Goal: Task Accomplishment & Management: Use online tool/utility

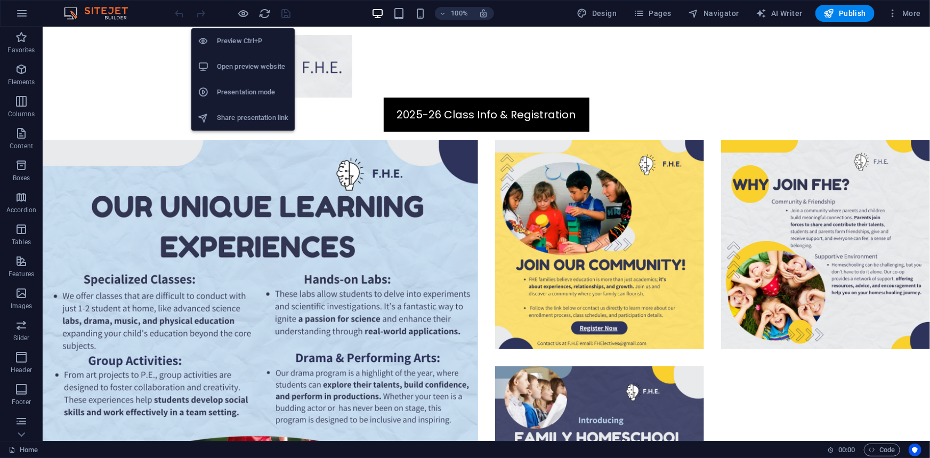
click at [234, 37] on h6 "Preview Ctrl+P" at bounding box center [252, 41] width 71 height 13
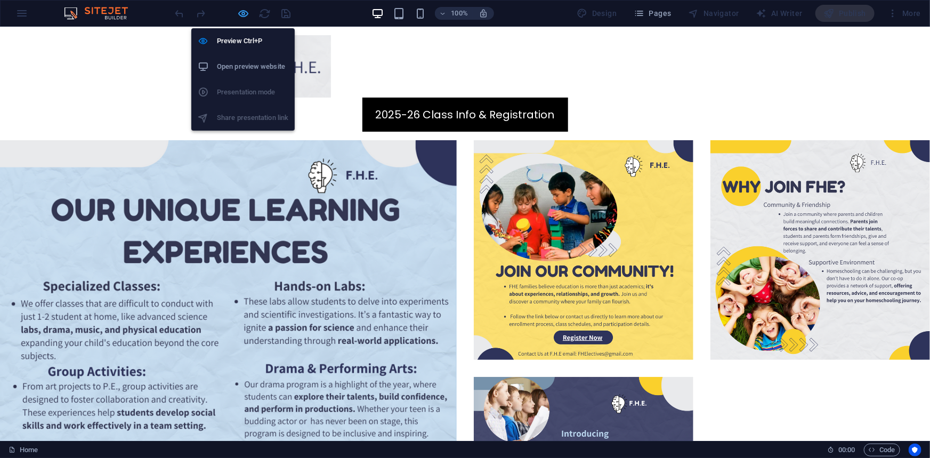
click at [244, 20] on div "Preview Ctrl+P Open preview website Presentation mode Share presentation link" at bounding box center [242, 75] width 103 height 111
click at [243, 32] on li "Preview Ctrl+P" at bounding box center [242, 41] width 103 height 26
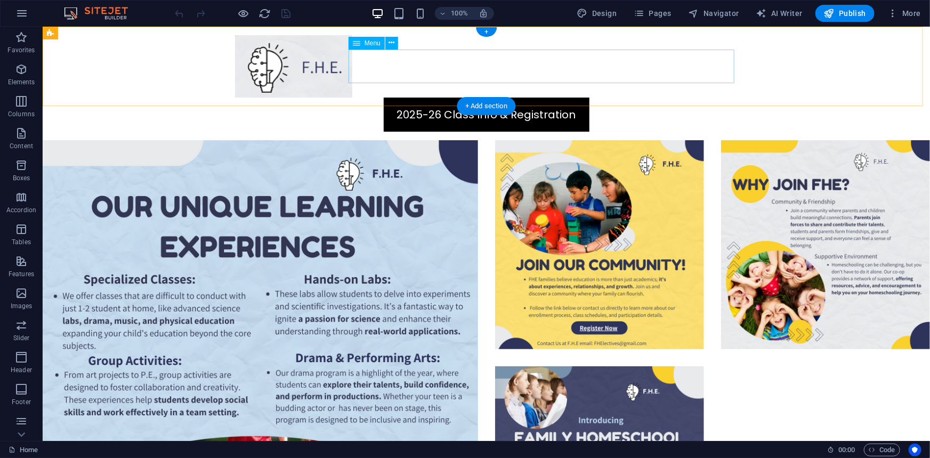
click at [434, 97] on nav "2025-26 Class Info & Registration" at bounding box center [486, 114] width 503 height 34
click at [373, 97] on nav "2025-26 Class Info & Registration" at bounding box center [486, 114] width 503 height 34
select select "10"
select select
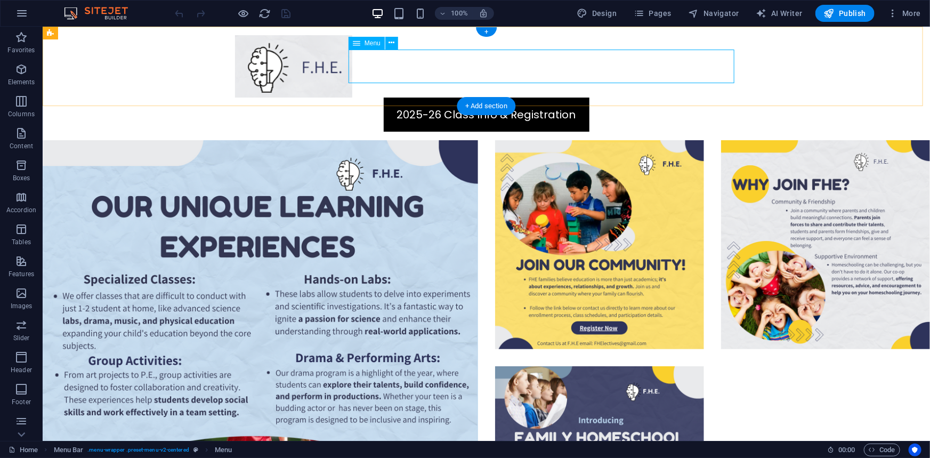
select select "default"
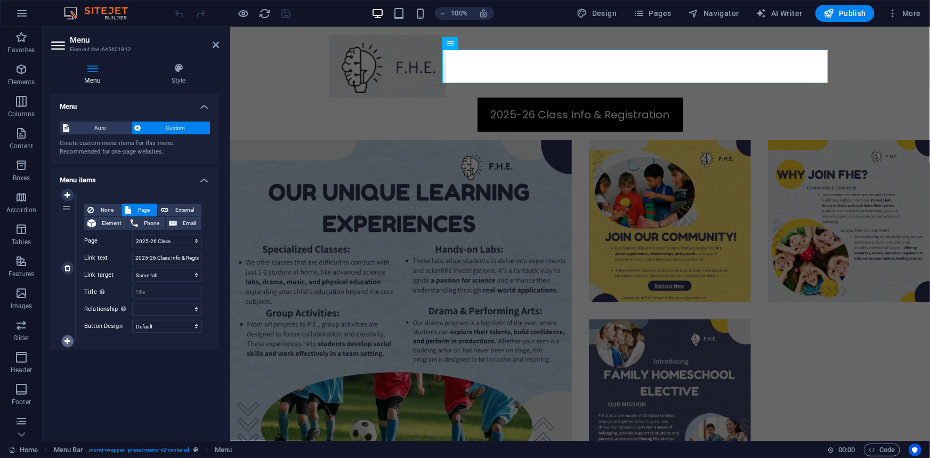
click at [67, 341] on icon at bounding box center [68, 340] width 6 height 7
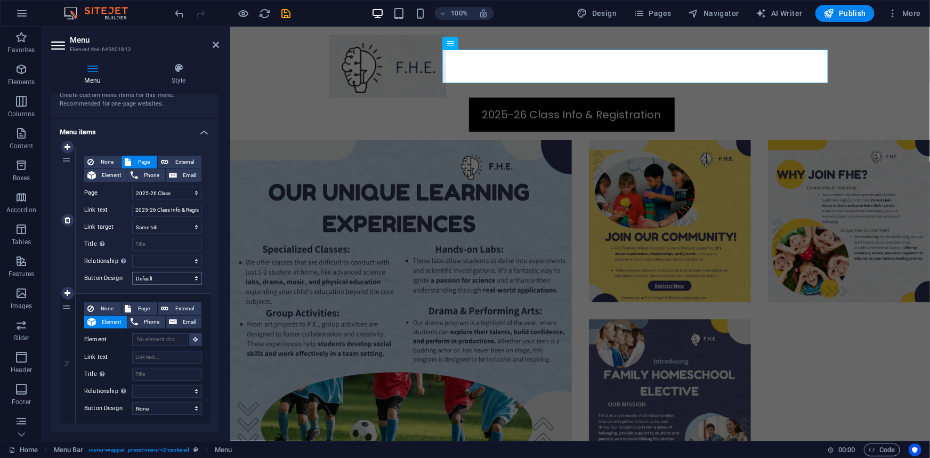
scroll to position [69, 0]
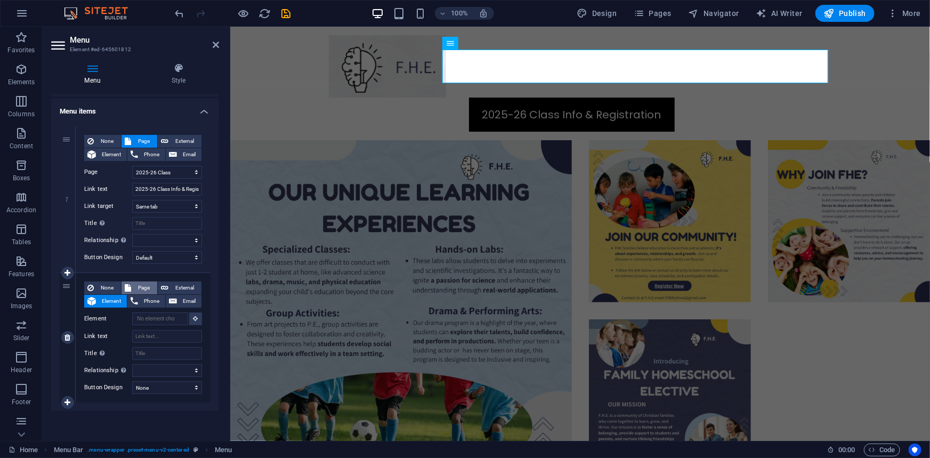
click at [138, 288] on span "Page" at bounding box center [144, 287] width 20 height 13
select select
click at [150, 318] on select "Home Legal Notice Privacy Early Registration Returning Registration Form New Re…" at bounding box center [167, 318] width 70 height 13
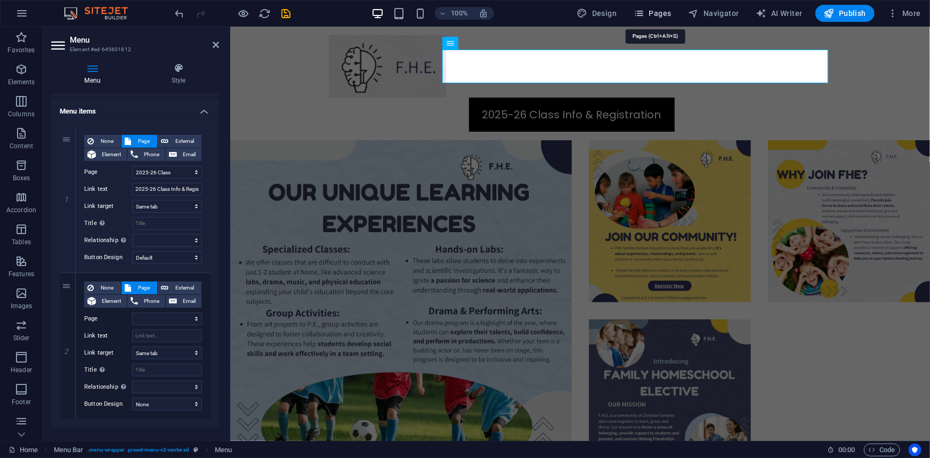
click at [659, 16] on span "Pages" at bounding box center [652, 13] width 37 height 11
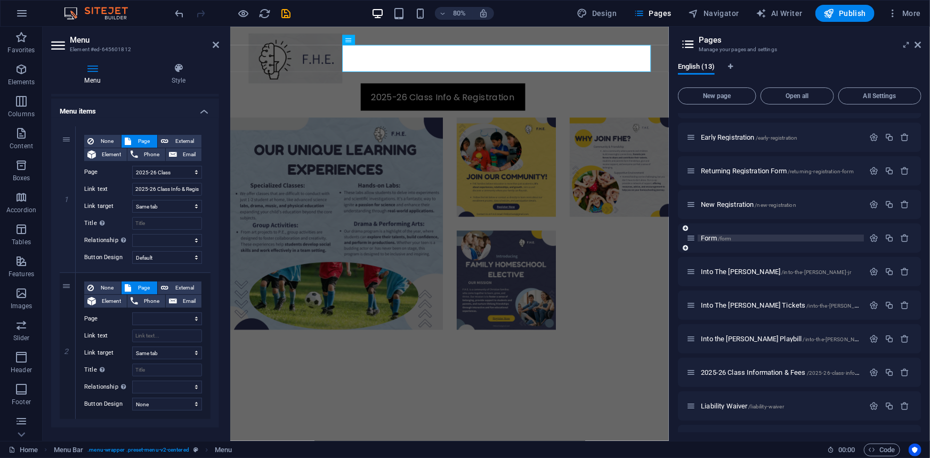
scroll to position [117, 0]
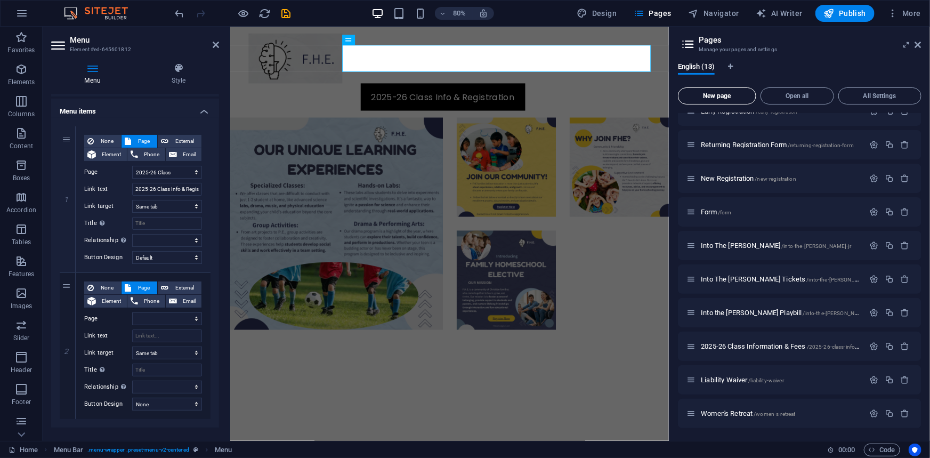
click at [715, 90] on button "New page" at bounding box center [717, 95] width 78 height 17
select select "10"
select select
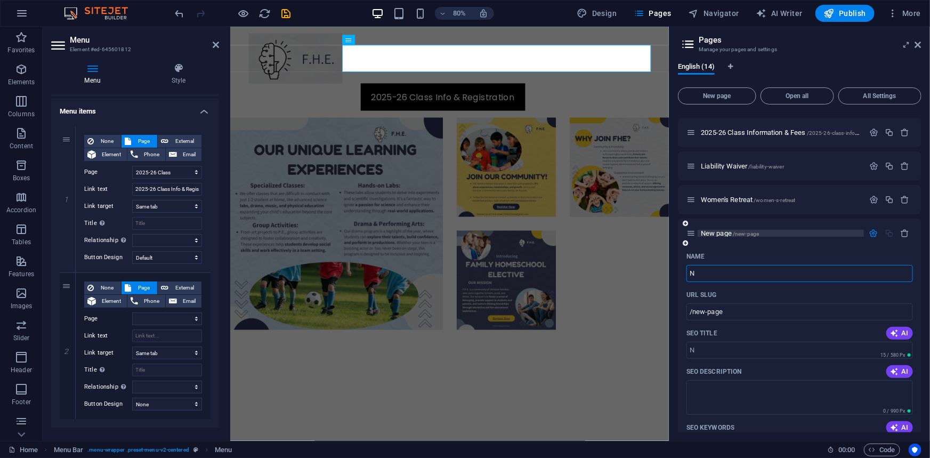
type input "Ne"
type input "/n"
select select "10"
select select
type input "Ne"
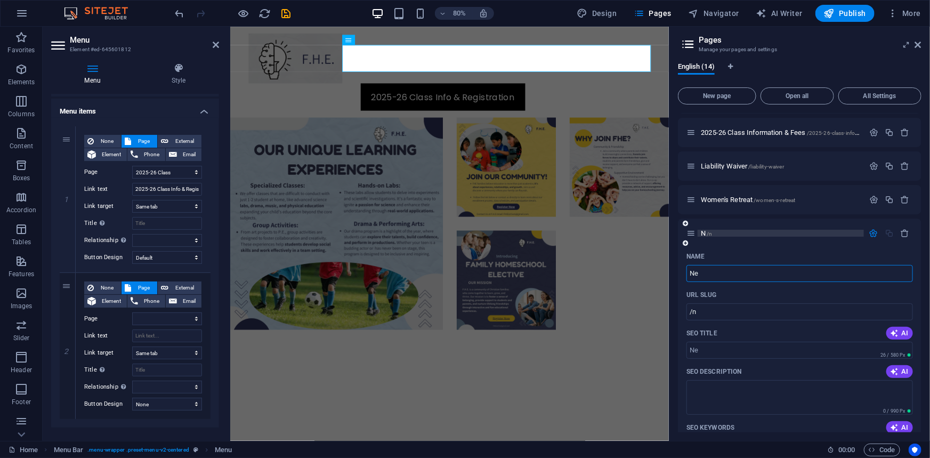
type input "/ne"
select select "10"
select select
type input "N"
type input "/"
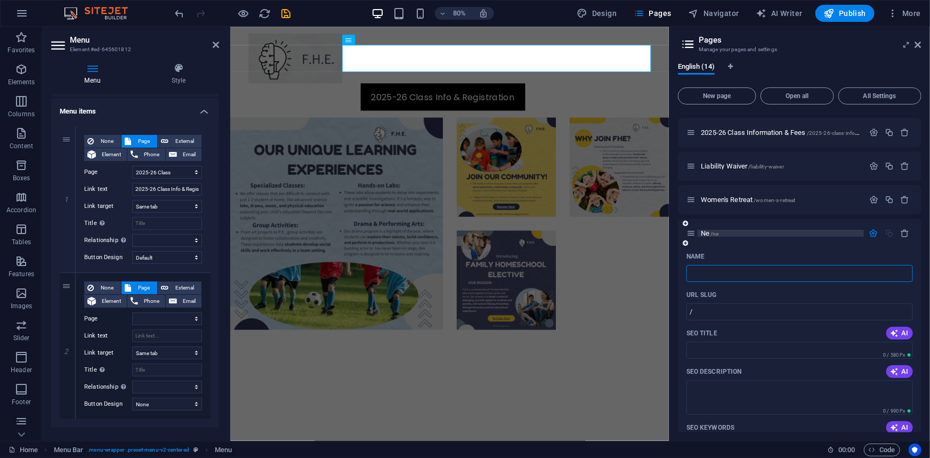
select select "10"
select select
type input "2025-2"
type input "/2025"
type input "2025-"
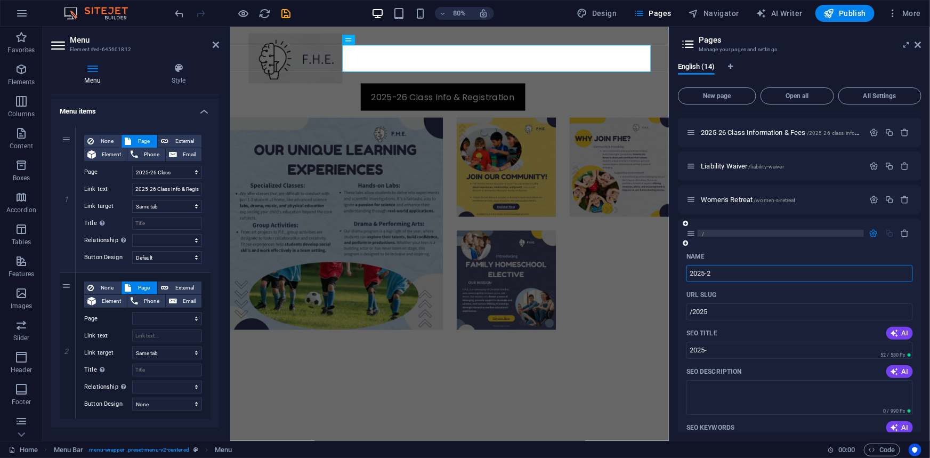
select select "10"
select select
type input "2025-26"
type input "/2025-26"
type input "2025-26"
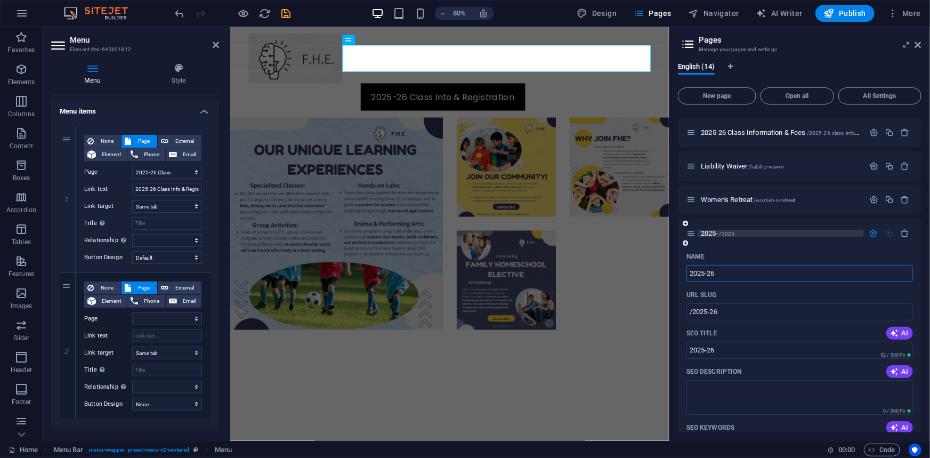
select select "10"
select select
type input "2025-26 P"
type input "2025-26"
select select "10"
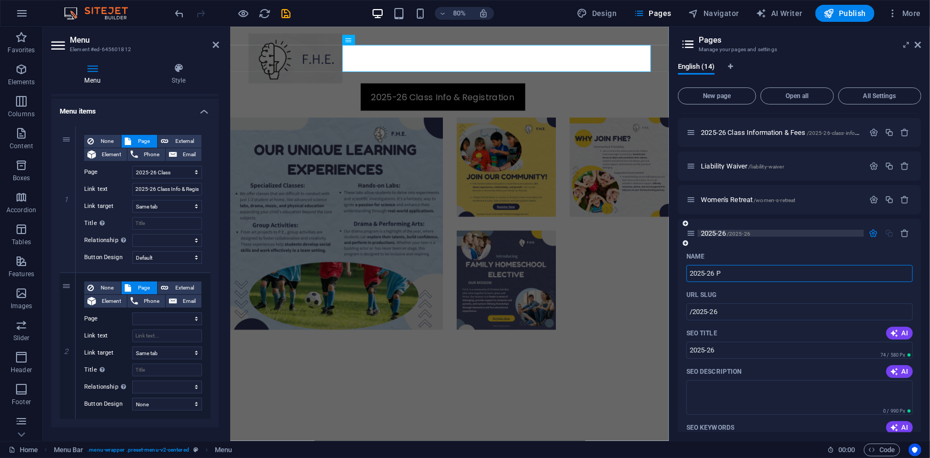
select select
type input "2025-26 Parent Meeting"
type input "/2025-26-parent-meeting"
type input "2025-26 Parent Meeting"
select select "10"
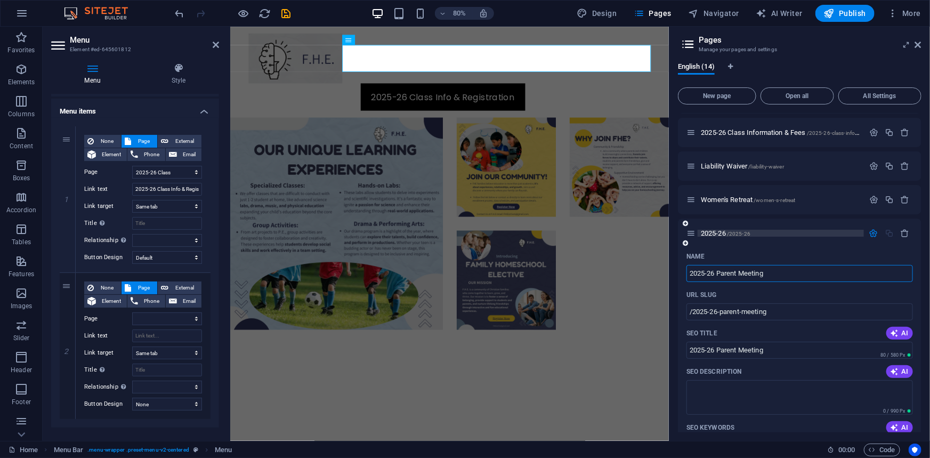
select select
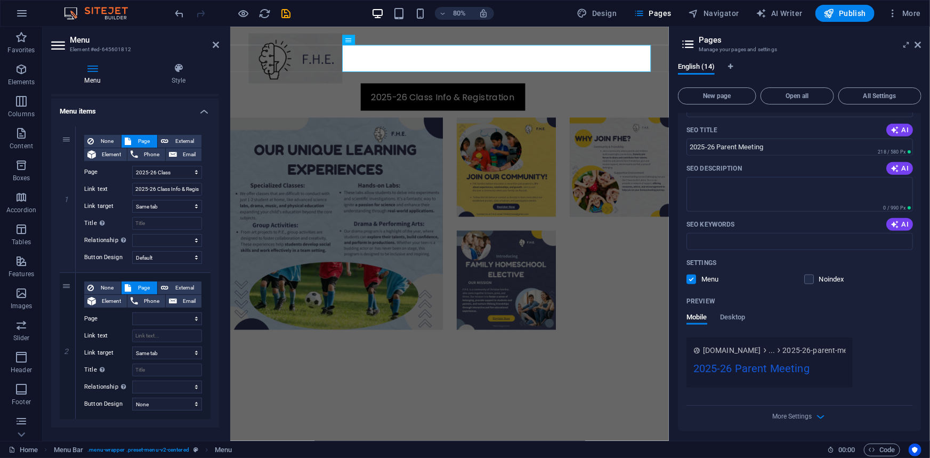
scroll to position [537, 0]
type input "2025-26 Parent Meeting"
click at [689, 274] on label at bounding box center [692, 277] width 10 height 10
click at [0, 0] on input "checkbox" at bounding box center [0, 0] width 0 height 0
select select "10"
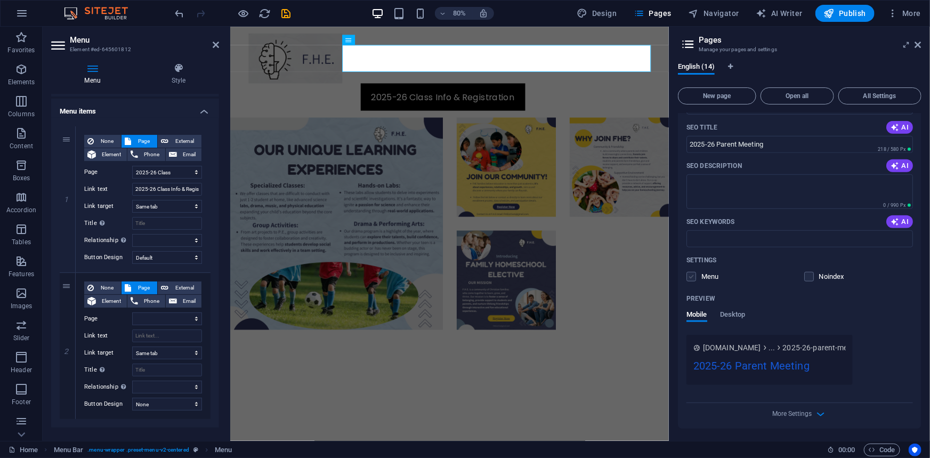
select select
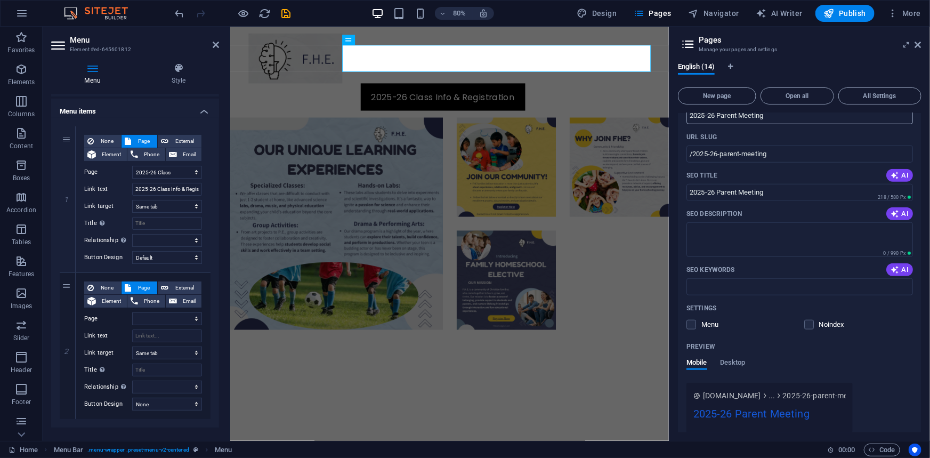
scroll to position [440, 0]
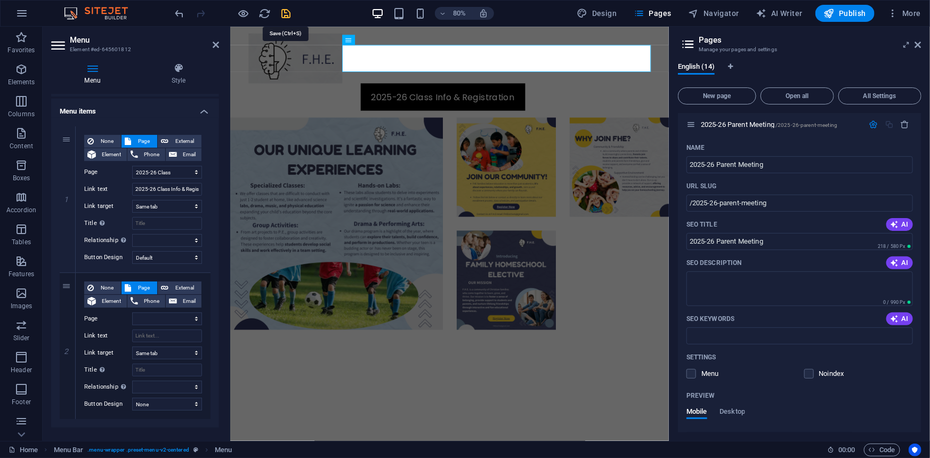
click at [291, 18] on icon "save" at bounding box center [286, 13] width 12 height 12
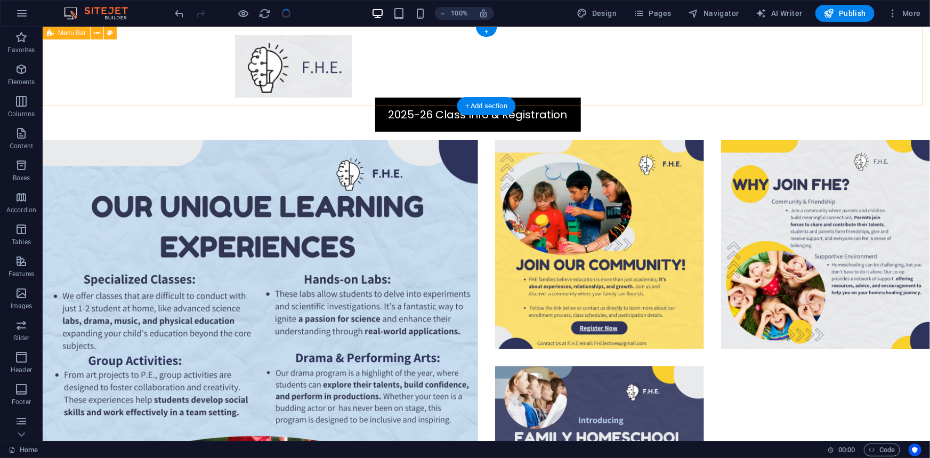
click at [369, 42] on div "2025-26 Class Info & Registration" at bounding box center [486, 83] width 888 height 114
click at [369, 97] on nav "2025-26 Class Info & Registration" at bounding box center [486, 114] width 503 height 34
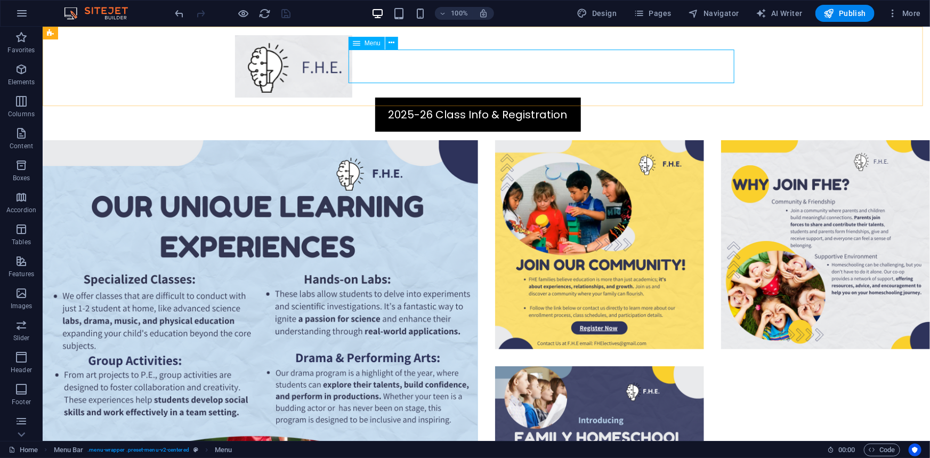
click at [368, 46] on span "Menu" at bounding box center [373, 43] width 16 height 6
select select "10"
select select
select select "default"
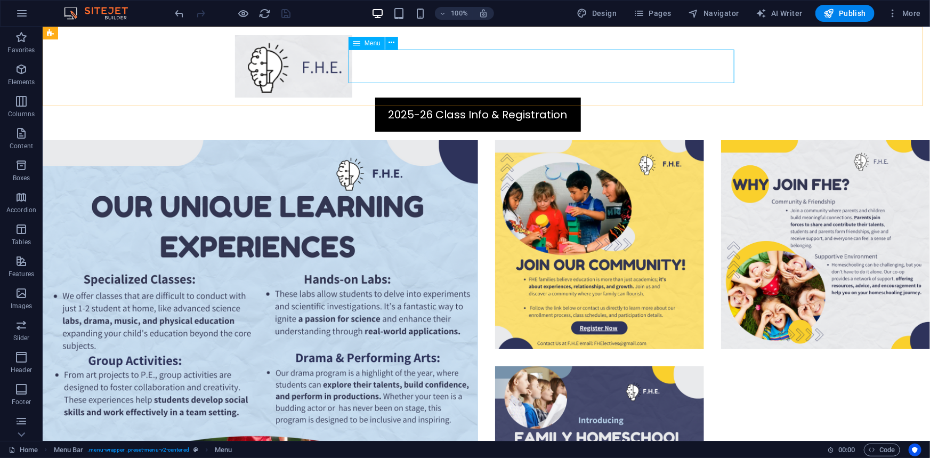
select select
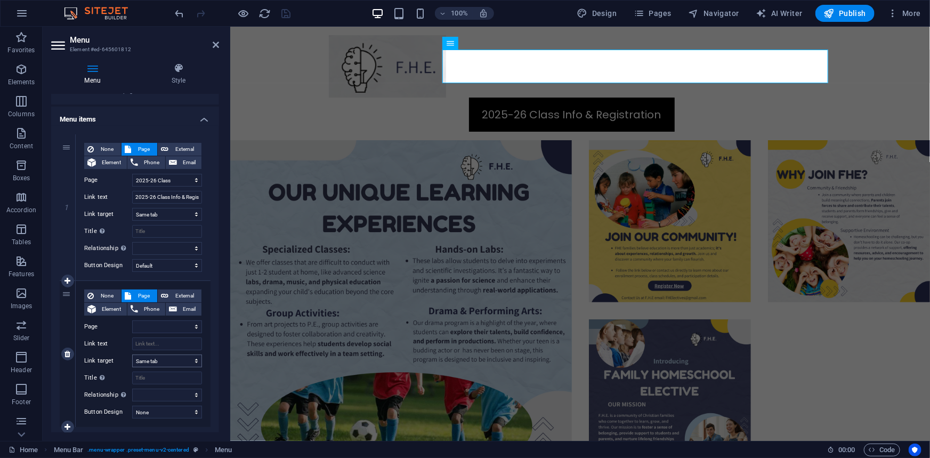
scroll to position [85, 0]
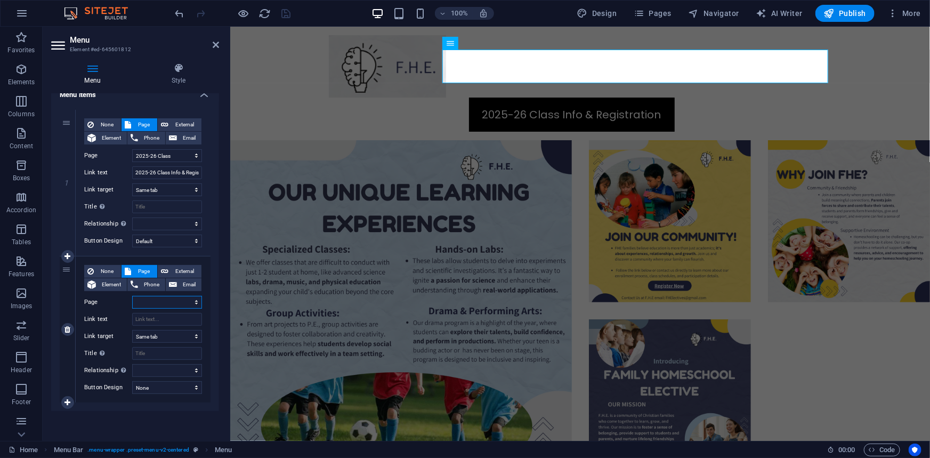
click at [173, 303] on select "Home Legal Notice Privacy Early Registration Returning Registration Form New Re…" at bounding box center [167, 302] width 70 height 13
select select "13"
click at [132, 296] on select "Home Legal Notice Privacy Early Registration Returning Registration Form New Re…" at bounding box center [167, 302] width 70 height 13
select select
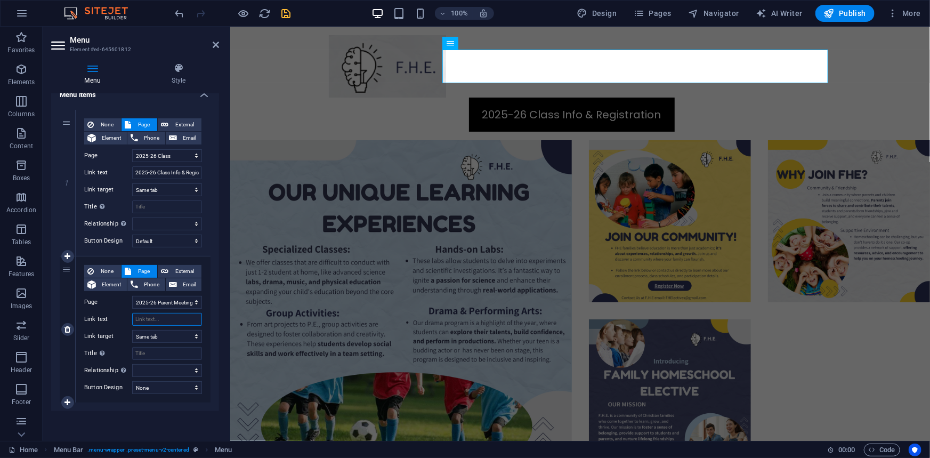
click at [163, 320] on input "Link text" at bounding box center [167, 319] width 70 height 13
type input "2"
select select
type input "20"
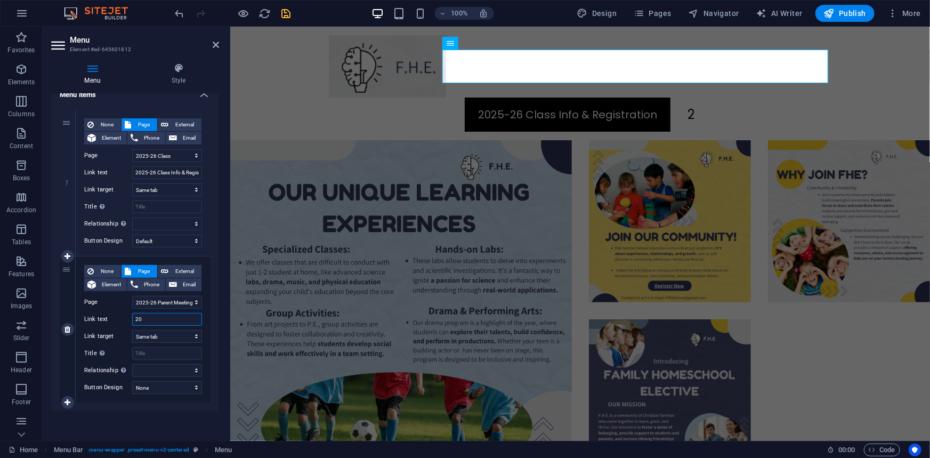
select select
type input "2025-"
select select
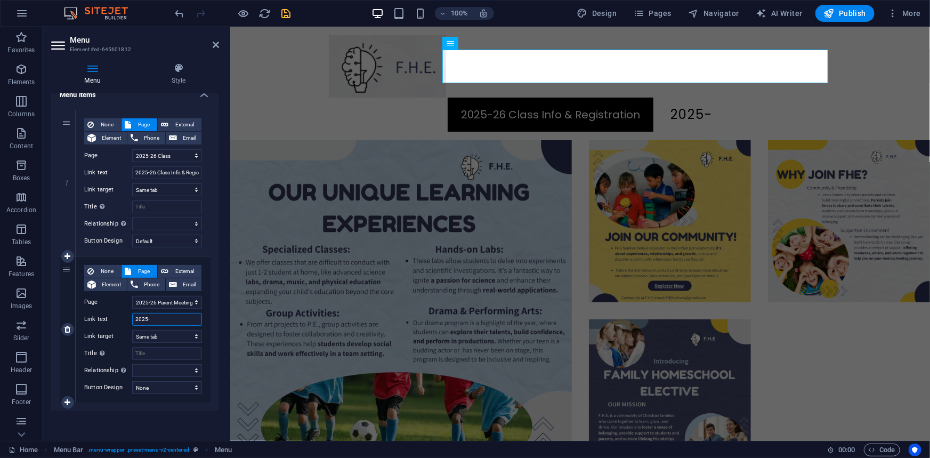
type input "2025"
select select
type input "2025-2"
select select
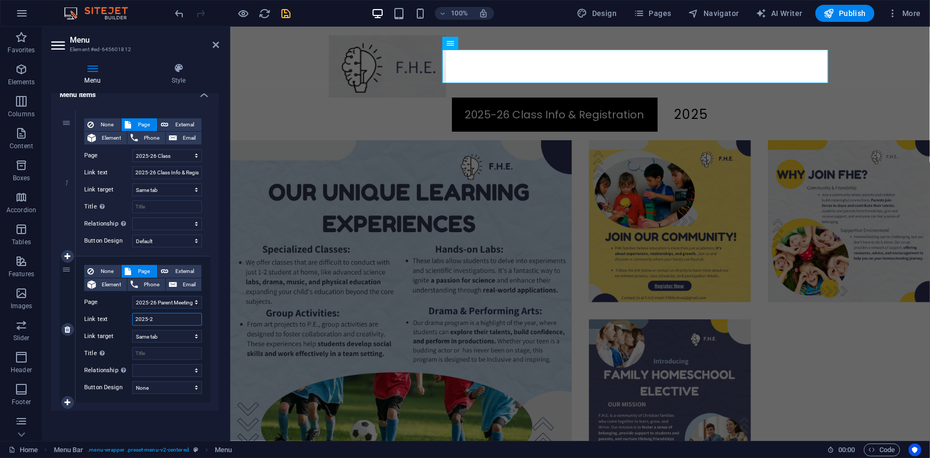
select select
type input "2025-26"
select select
type input "2025-26 Pre"
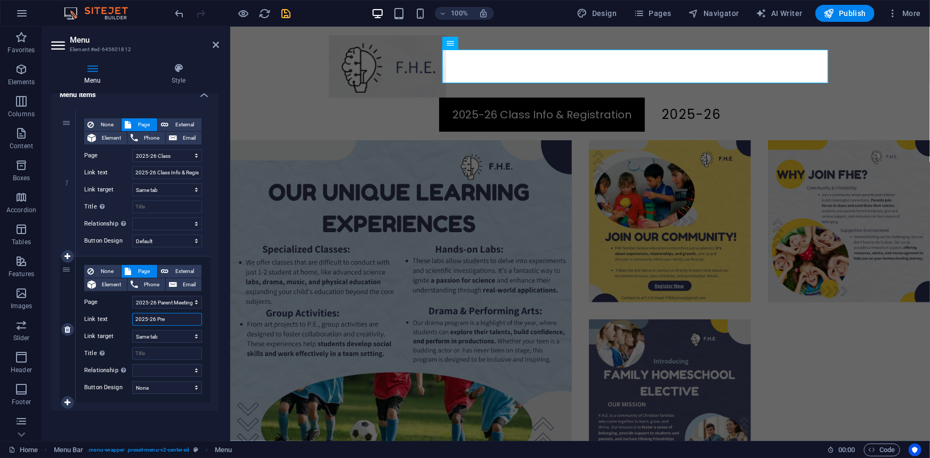
select select
type input "2025-26 Parent Meeting"
select select
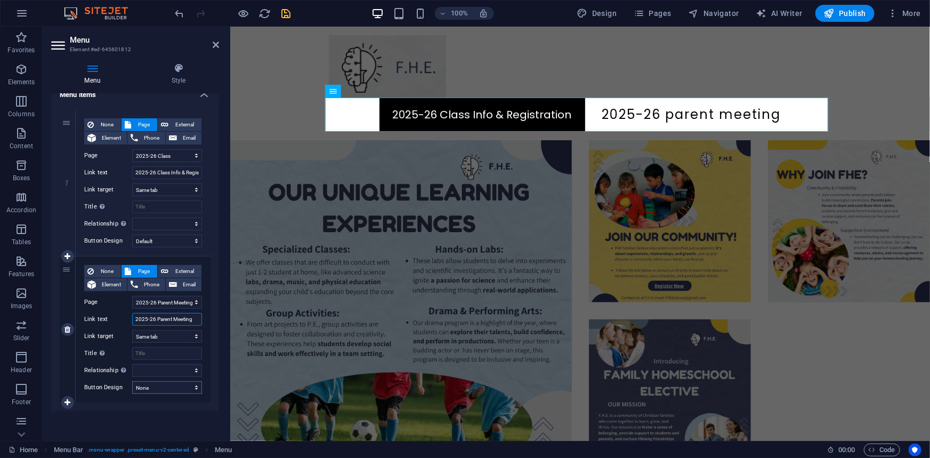
type input "2025-26 Parent Meeting"
click at [172, 393] on select "None Default Primary Secondary" at bounding box center [167, 387] width 70 height 13
select select "default"
click at [132, 381] on select "None Default Primary Secondary" at bounding box center [167, 387] width 70 height 13
select select
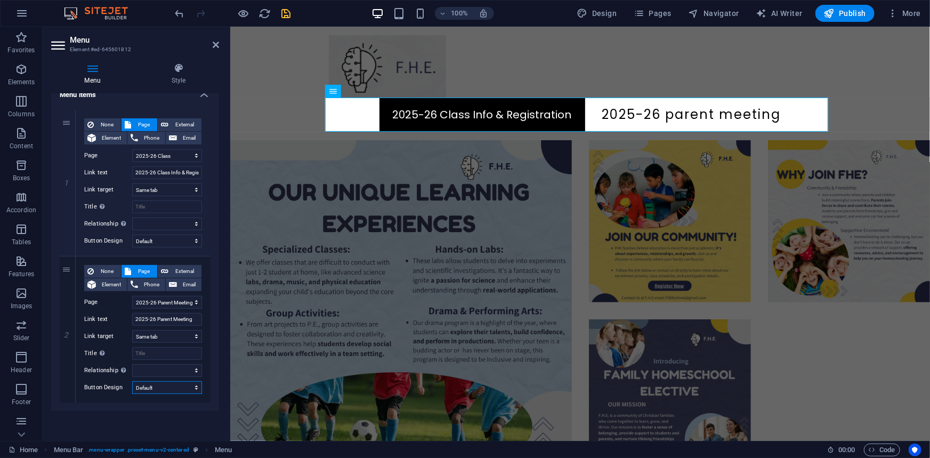
select select
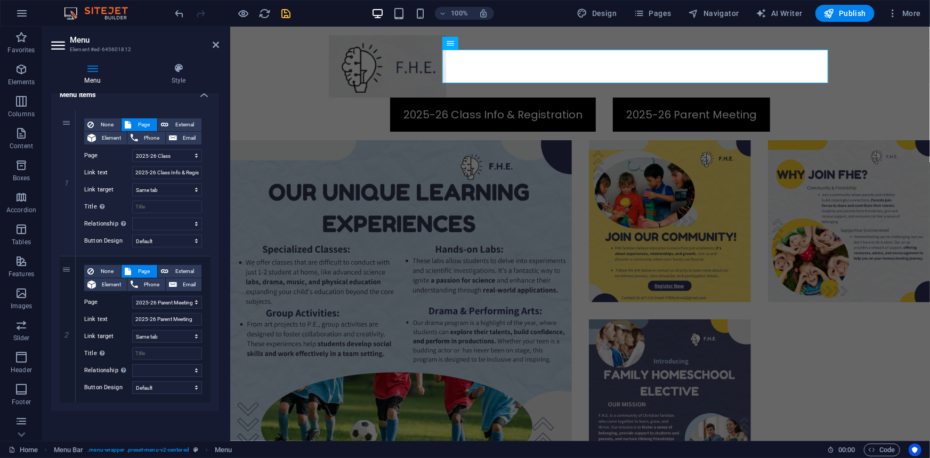
click at [140, 418] on div "Menu Auto Custom Create custom menu items for this menu. Recommended for one-pa…" at bounding box center [135, 263] width 168 height 339
click at [288, 13] on icon "save" at bounding box center [286, 13] width 12 height 12
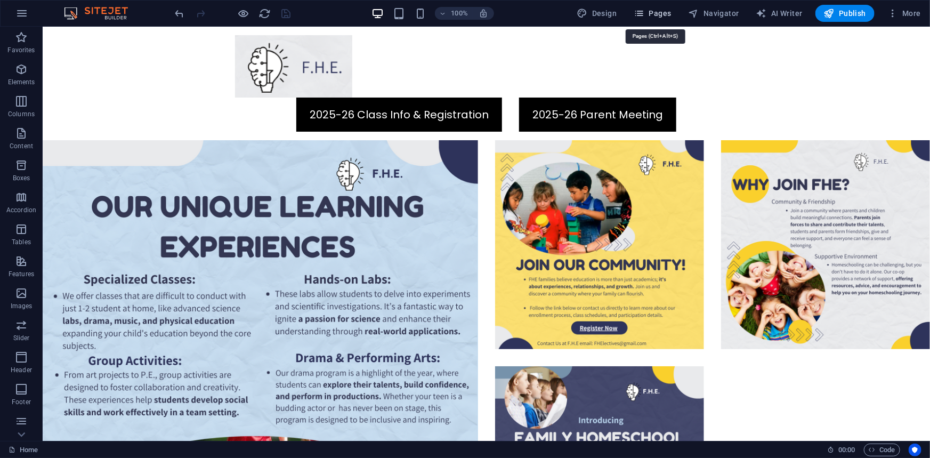
click at [661, 12] on span "Pages" at bounding box center [652, 13] width 37 height 11
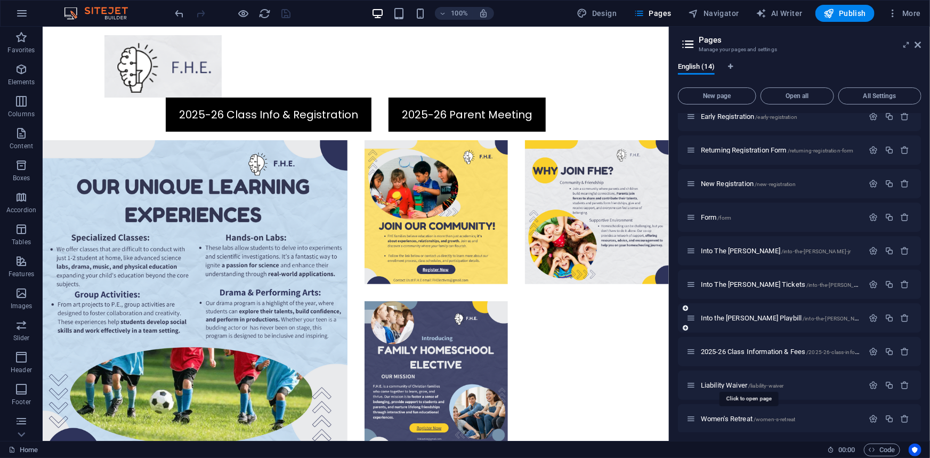
scroll to position [150, 0]
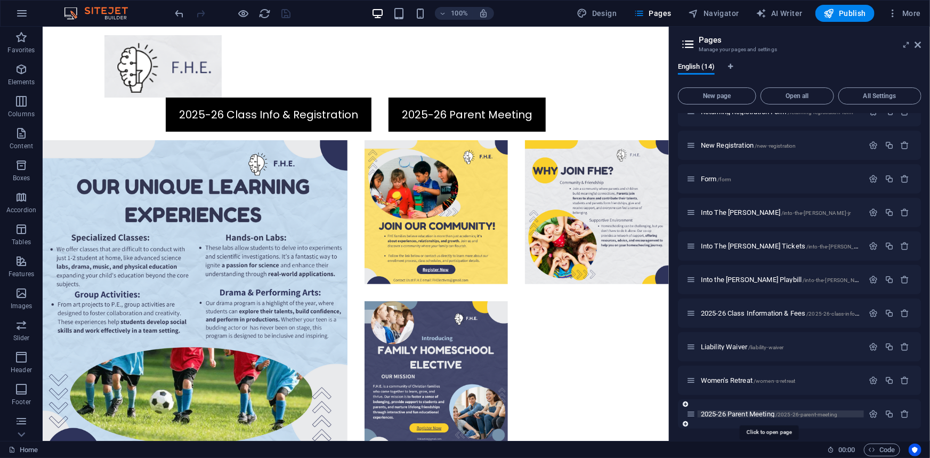
click at [838, 414] on span "/2025-26-parent-meeting" at bounding box center [807, 415] width 62 height 6
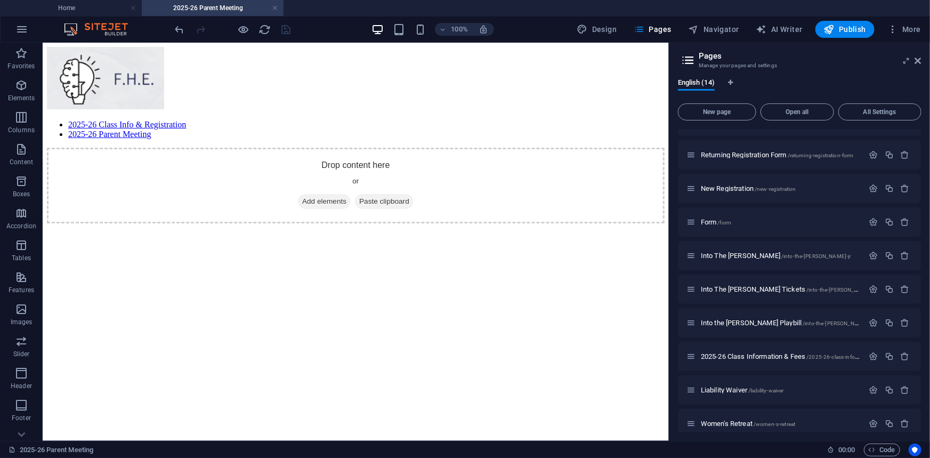
scroll to position [0, 0]
click at [478, 227] on html "2025-26 Class Info & Registration 2025-26 Parent Meeting Drop content here or A…" at bounding box center [355, 134] width 626 height 185
click at [297, 119] on nav "2025-26 Class Info & Registration 2025-26 Parent Meeting" at bounding box center [355, 128] width 618 height 19
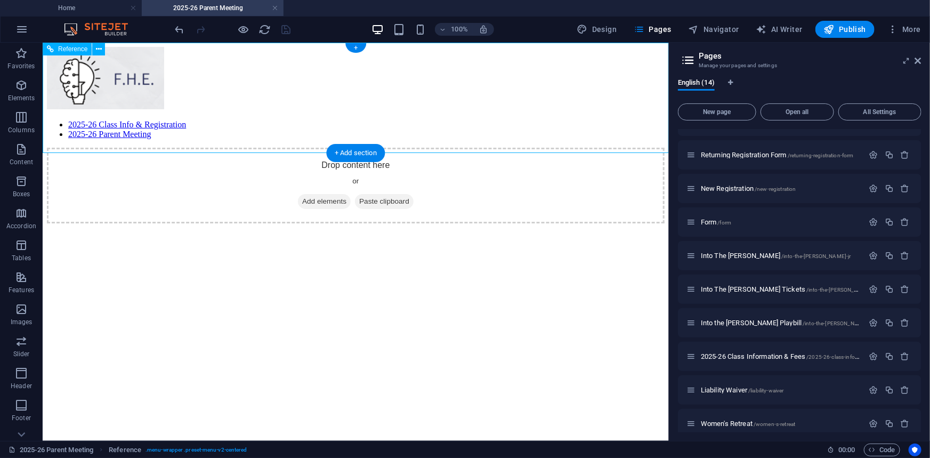
click at [319, 98] on div "2025-26 Class Info & Registration 2025-26 Parent Meeting" at bounding box center [355, 92] width 618 height 92
click at [97, 50] on icon at bounding box center [99, 49] width 6 height 11
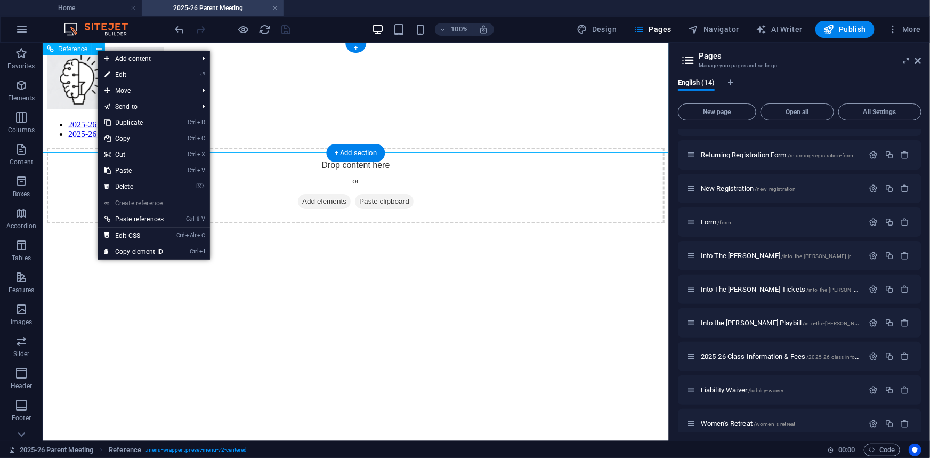
click at [285, 72] on div "2025-26 Class Info & Registration 2025-26 Parent Meeting" at bounding box center [355, 92] width 618 height 92
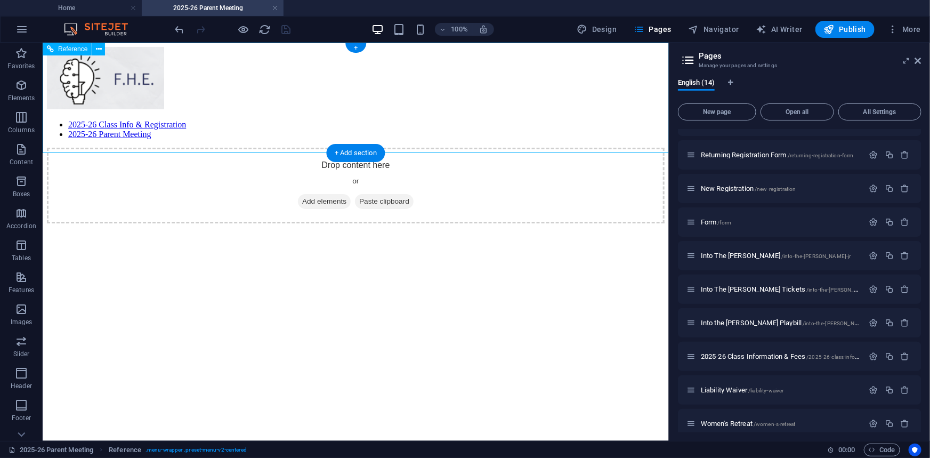
click at [285, 124] on nav "2025-26 Class Info & Registration 2025-26 Parent Meeting" at bounding box center [355, 128] width 618 height 19
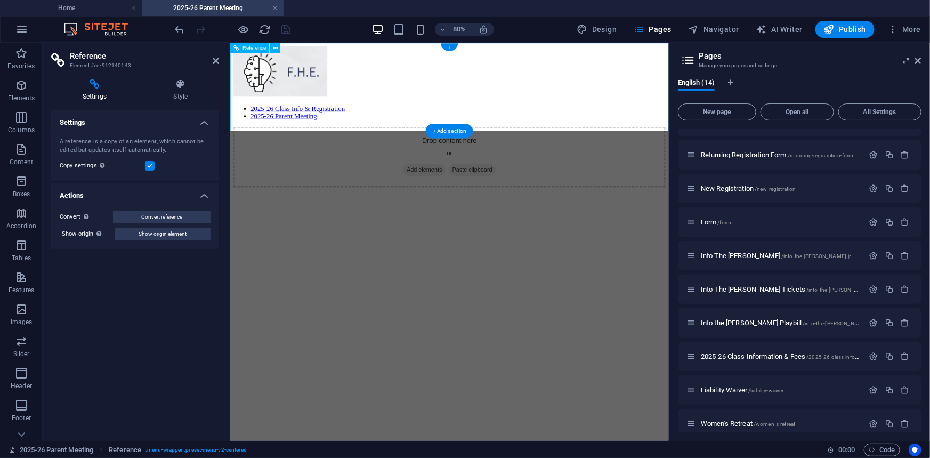
click at [358, 76] on div at bounding box center [504, 78] width 540 height 65
click at [273, 45] on icon at bounding box center [275, 47] width 5 height 9
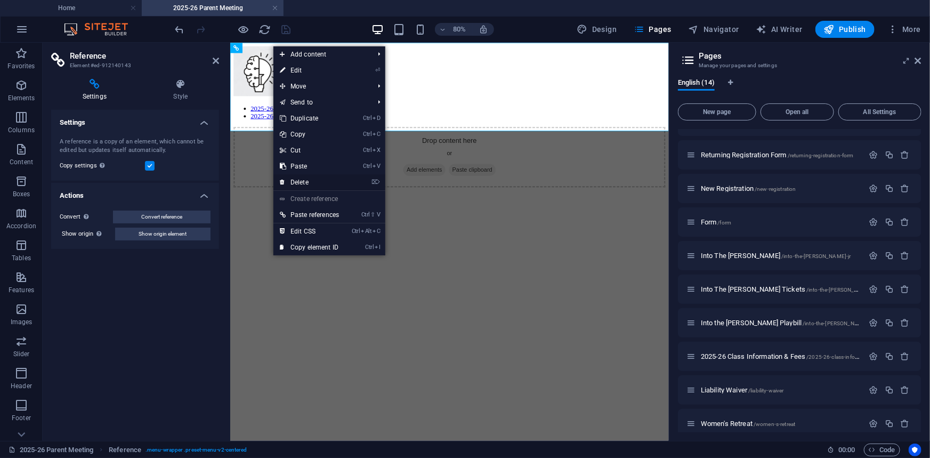
click at [323, 180] on link "⌦ Delete" at bounding box center [310, 182] width 72 height 16
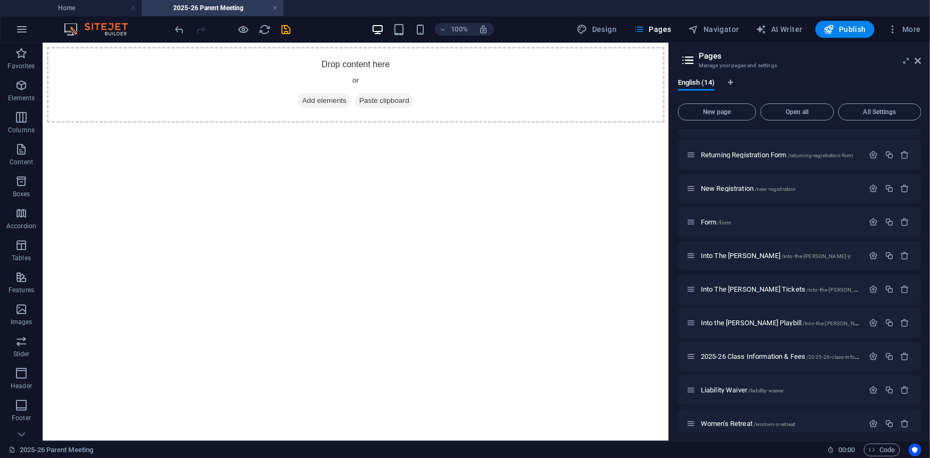
click at [25, 154] on icon "button" at bounding box center [21, 149] width 13 height 13
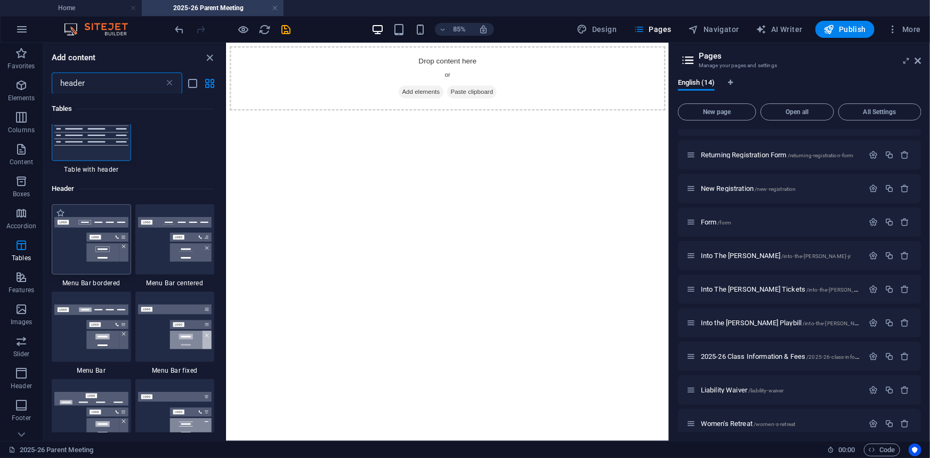
scroll to position [48, 0]
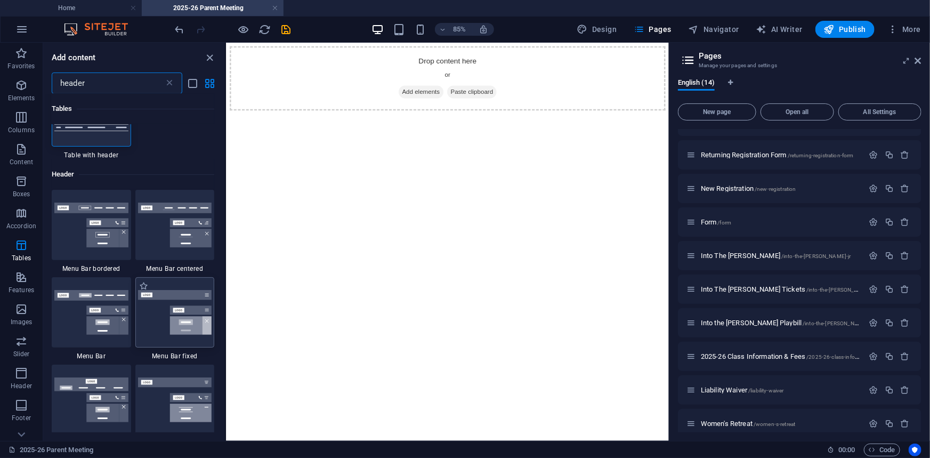
type input "header"
click at [151, 300] on img at bounding box center [175, 312] width 74 height 45
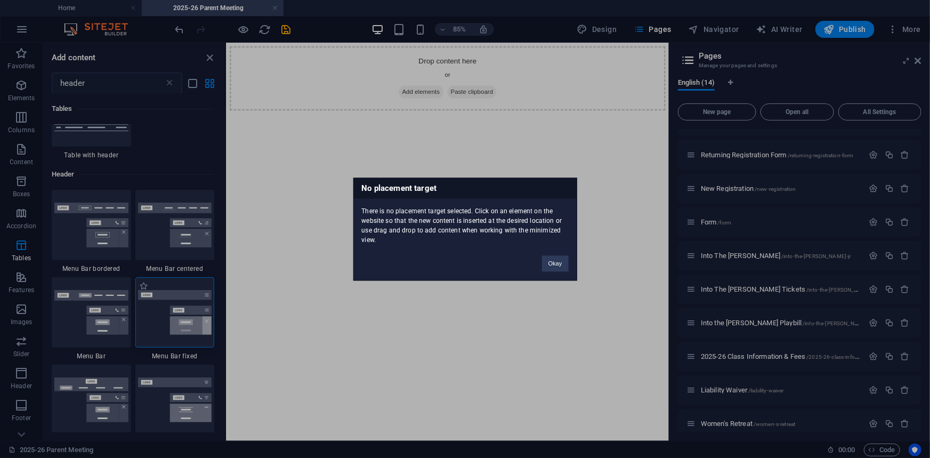
click at [151, 300] on div "No placement target There is no placement target selected. Click on an element …" at bounding box center [465, 229] width 930 height 458
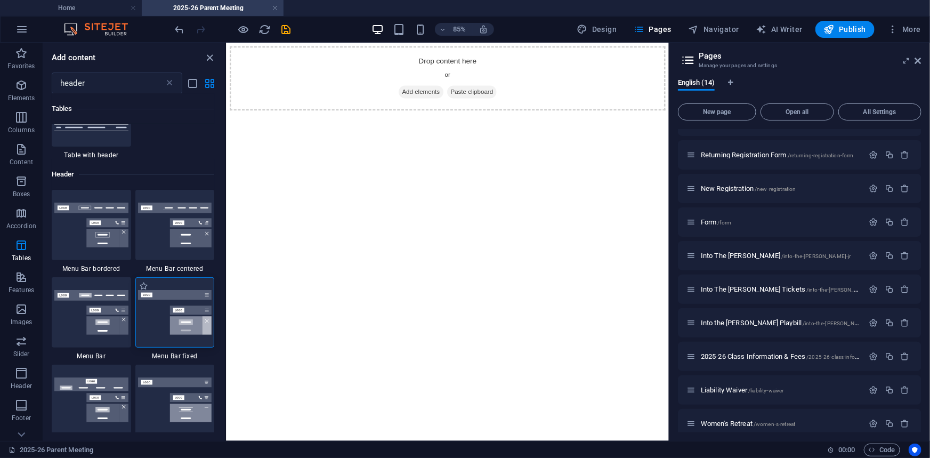
click at [151, 300] on img at bounding box center [175, 312] width 74 height 45
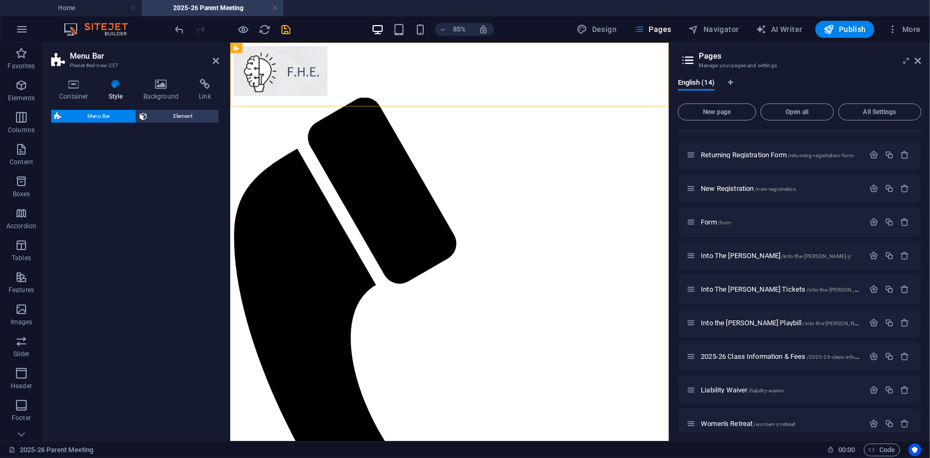
select select "rem"
select select "preset-menu-v2-fixed"
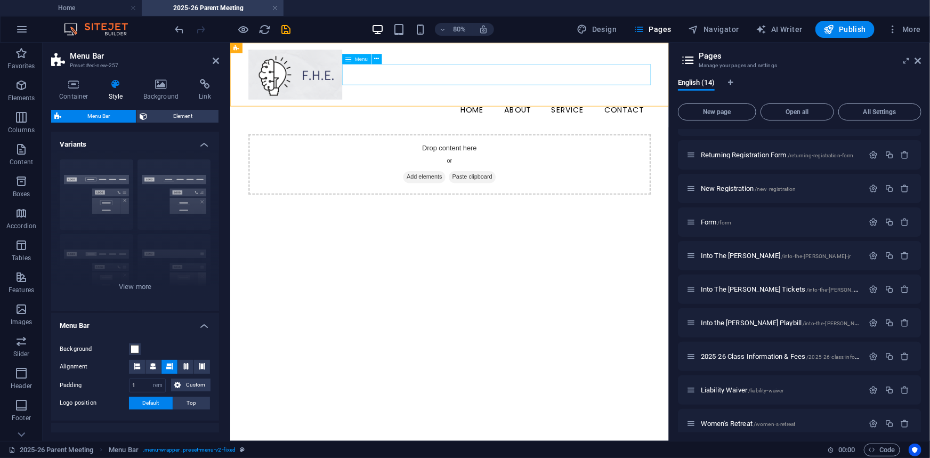
click at [357, 57] on span "Menu" at bounding box center [361, 58] width 13 height 5
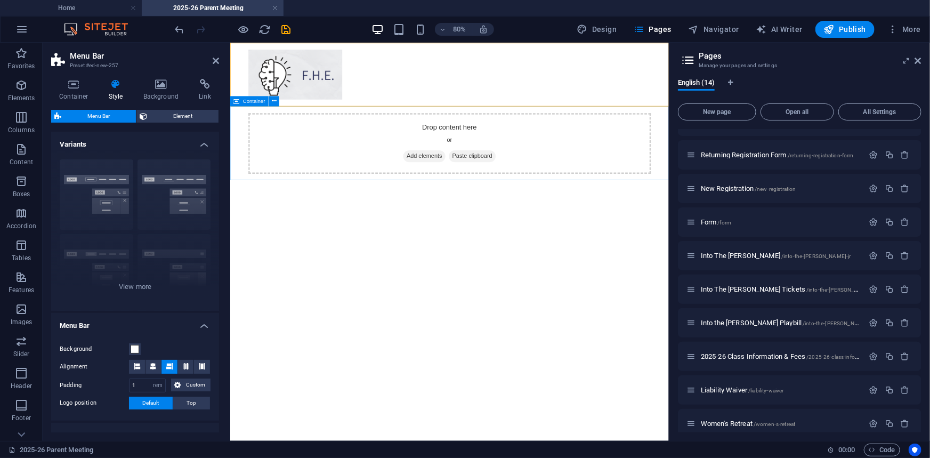
click at [416, 214] on html "Menu Drop content here or Add elements Paste clipboard" at bounding box center [504, 128] width 549 height 172
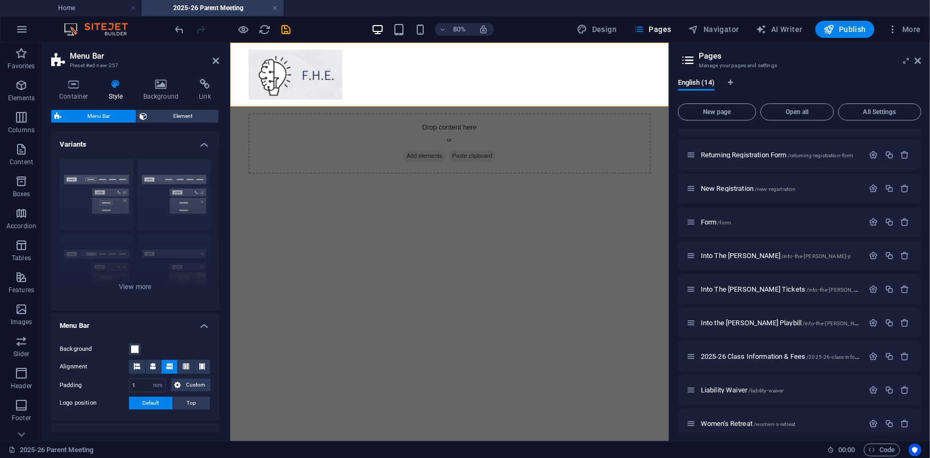
click at [449, 214] on html "Menu Drop content here or Add elements Paste clipboard" at bounding box center [504, 128] width 549 height 172
click at [622, 156] on div "Drop content here or Add elements Paste clipboard" at bounding box center [504, 168] width 503 height 76
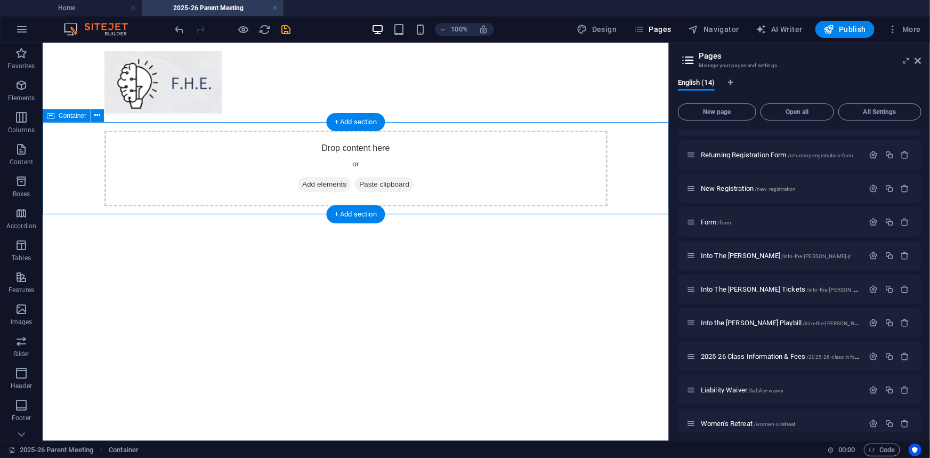
click at [116, 159] on div "Drop content here or Add elements Paste clipboard" at bounding box center [355, 168] width 503 height 76
click at [803, 325] on span "/into-the-[PERSON_NAME]-playbill" at bounding box center [844, 323] width 83 height 6
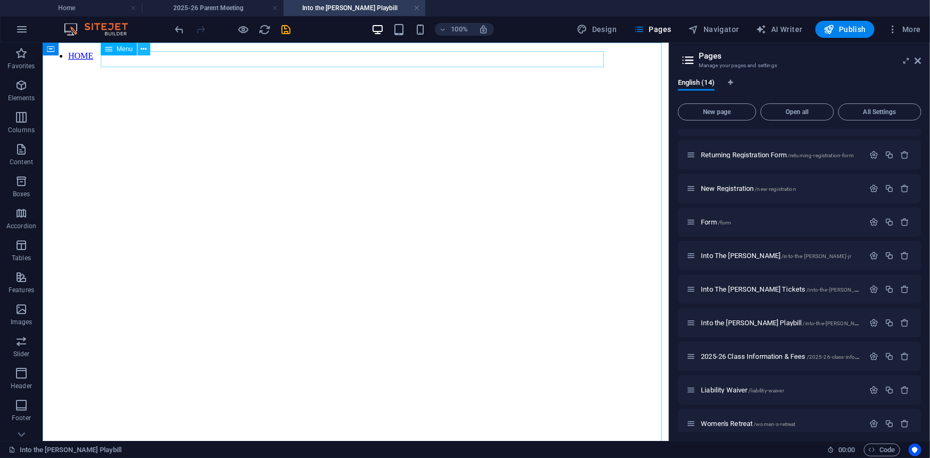
scroll to position [0, 0]
click at [127, 107] on div "</div>" at bounding box center [355, 416] width 618 height 695
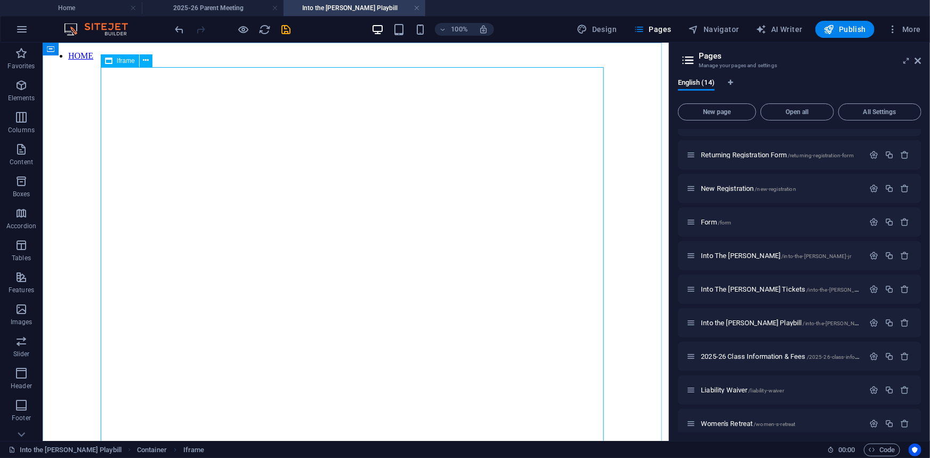
click at [119, 61] on span "Iframe" at bounding box center [126, 61] width 18 height 6
click at [119, 60] on span "Iframe" at bounding box center [126, 61] width 18 height 6
select select "%"
select select "px"
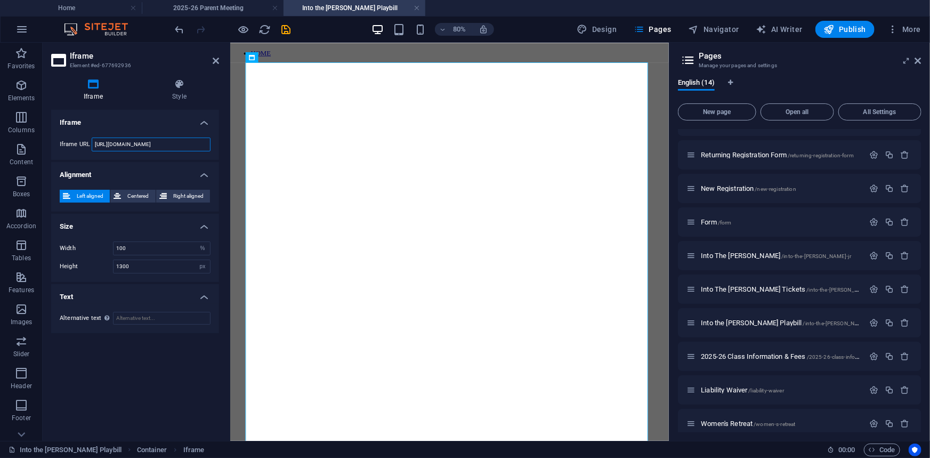
click at [115, 144] on input "[URL][DOMAIN_NAME]" at bounding box center [151, 145] width 119 height 14
click at [122, 120] on h4 "Iframe" at bounding box center [135, 119] width 168 height 19
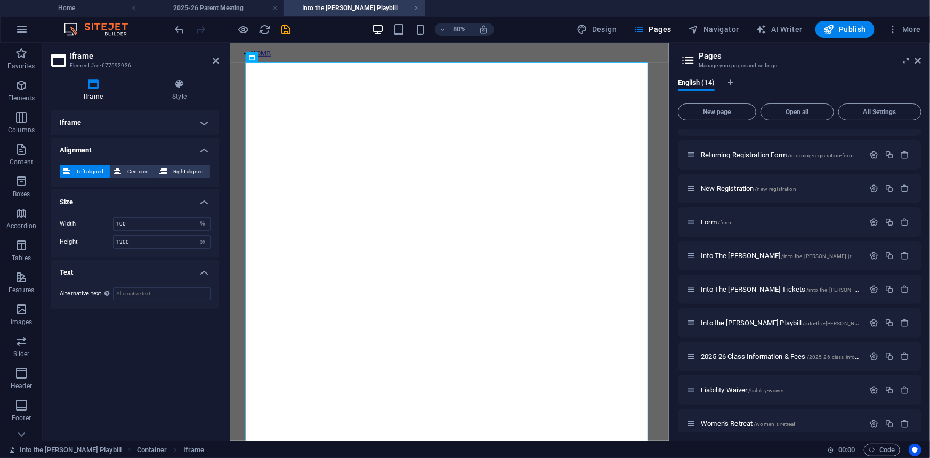
click at [122, 120] on h4 "Iframe" at bounding box center [135, 123] width 168 height 26
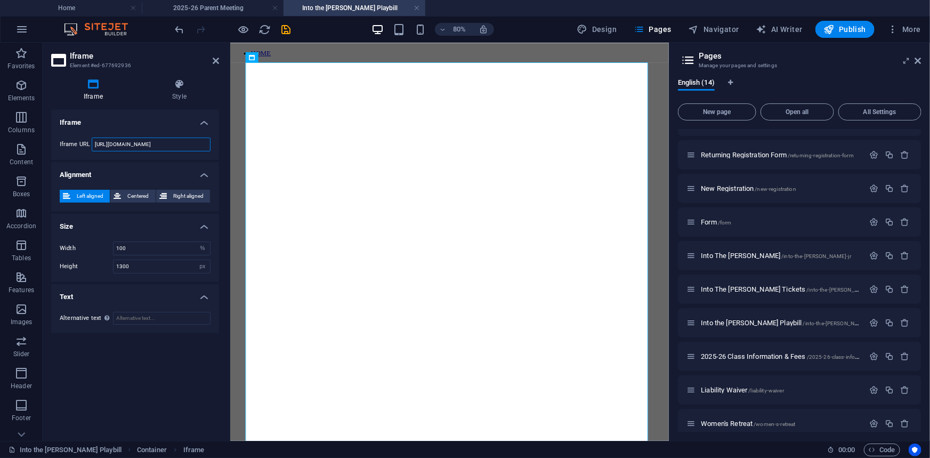
click at [138, 149] on input "[URL][DOMAIN_NAME]" at bounding box center [151, 145] width 119 height 14
click at [416, 7] on link at bounding box center [417, 8] width 6 height 10
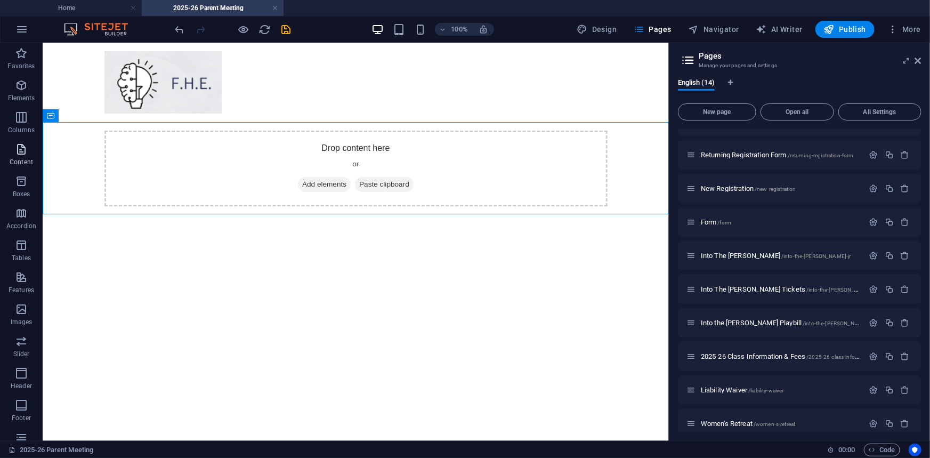
click at [18, 156] on span "Content" at bounding box center [21, 156] width 43 height 26
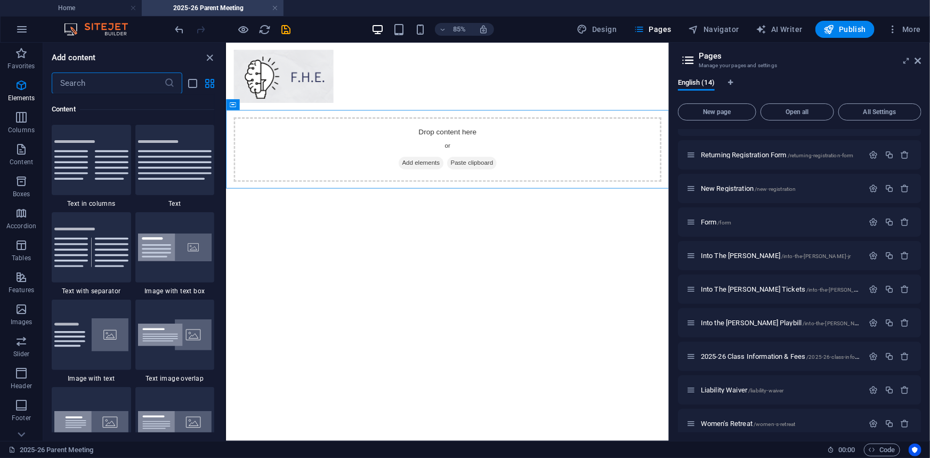
scroll to position [1865, 0]
click at [133, 78] on input "text" at bounding box center [108, 83] width 112 height 21
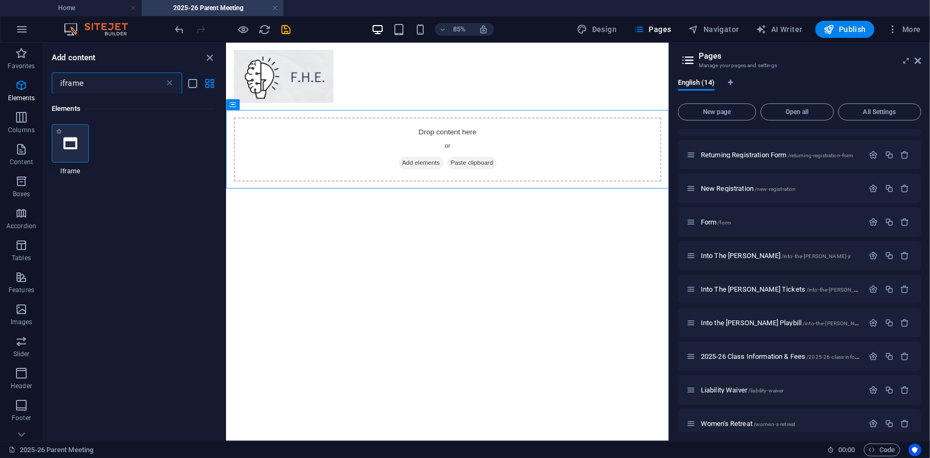
scroll to position [0, 0]
type input "iframe"
click at [54, 151] on div at bounding box center [70, 143] width 37 height 38
select select "%"
select select "px"
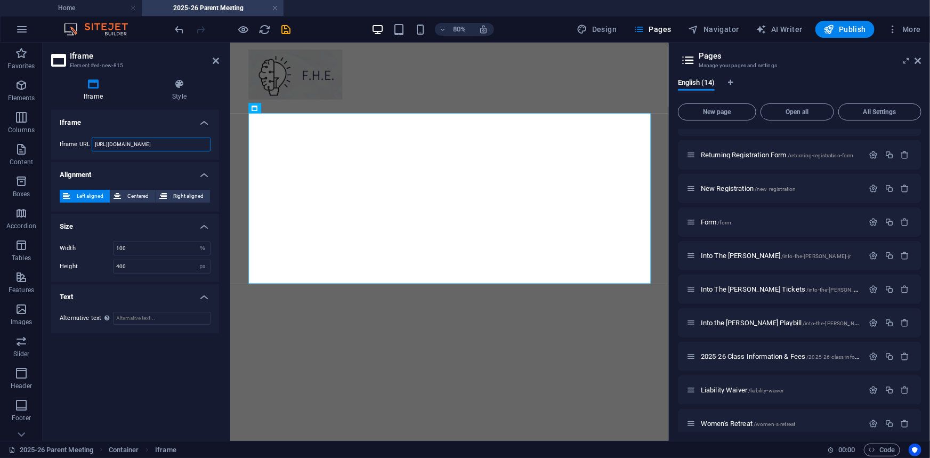
click at [125, 146] on input "[URL][DOMAIN_NAME]" at bounding box center [151, 145] width 119 height 14
drag, startPoint x: 176, startPoint y: 138, endPoint x: 78, endPoint y: 139, distance: 97.6
click at [78, 139] on div "Iframe URL [URL][DOMAIN_NAME]" at bounding box center [135, 145] width 151 height 14
paste input "[DOMAIN_NAME][URL]"
click at [146, 144] on input "[URL][DOMAIN_NAME]" at bounding box center [151, 145] width 119 height 14
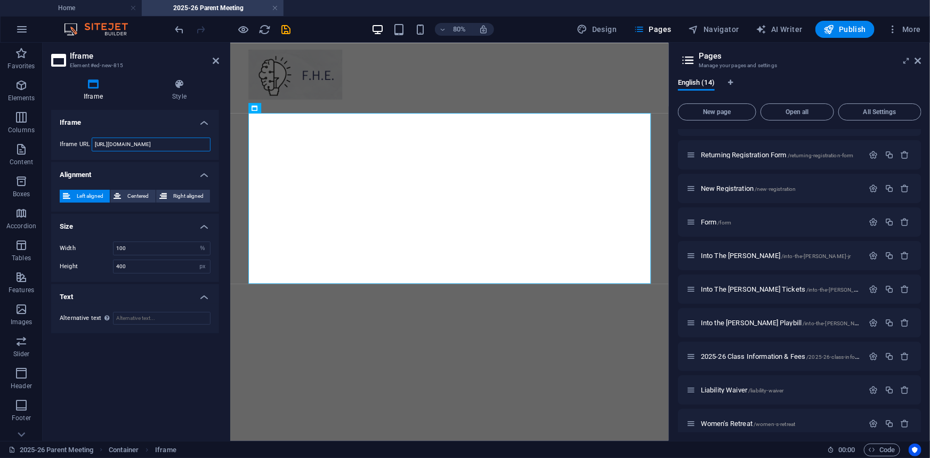
click at [146, 144] on input "[URL][DOMAIN_NAME]" at bounding box center [151, 145] width 119 height 14
paste input "V0BGOvC16dhvLVpBOA8_Zk0Dmvr7TMic/view?usp=sharing"
type input "[URL][DOMAIN_NAME]"
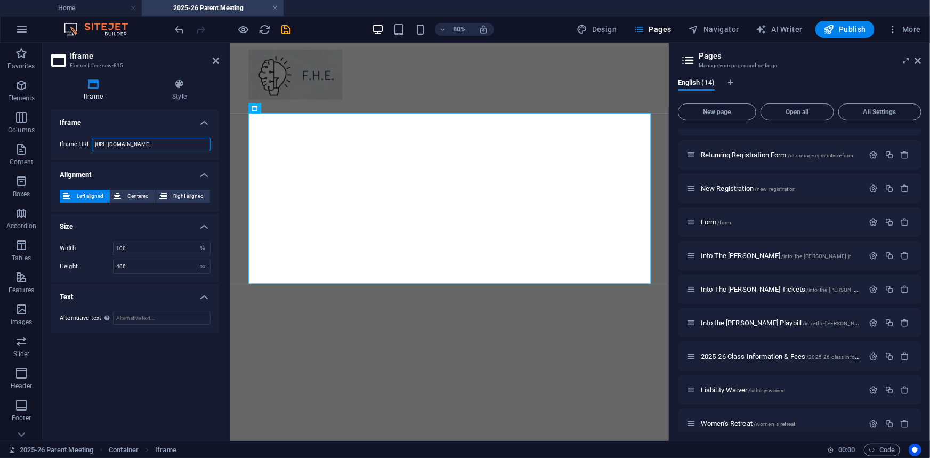
scroll to position [0, 0]
click at [784, 319] on span "Into the [PERSON_NAME] Playbill /into-the-[PERSON_NAME]-playbill" at bounding box center [794, 323] width 186 height 8
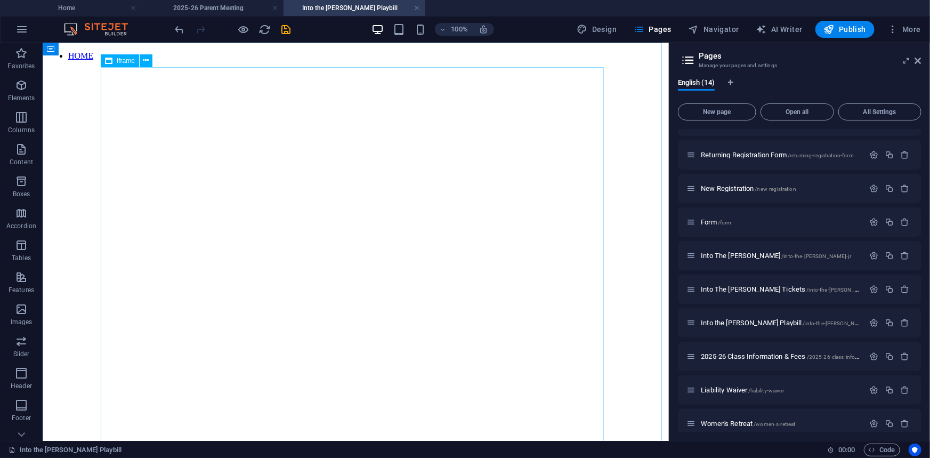
click at [124, 63] on span "Iframe" at bounding box center [126, 61] width 18 height 6
select select "%"
select select "px"
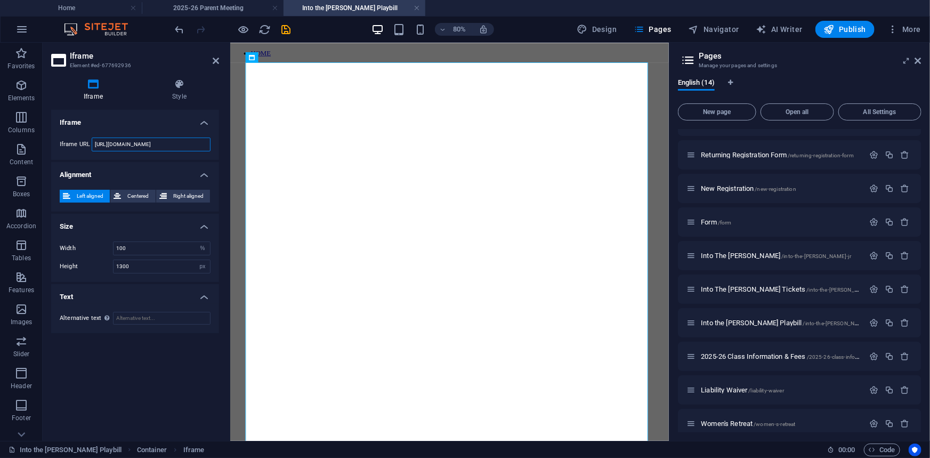
click at [163, 149] on input "[URL][DOMAIN_NAME]" at bounding box center [151, 145] width 119 height 14
click at [234, 12] on h4 "2025-26 Parent Meeting" at bounding box center [213, 8] width 142 height 12
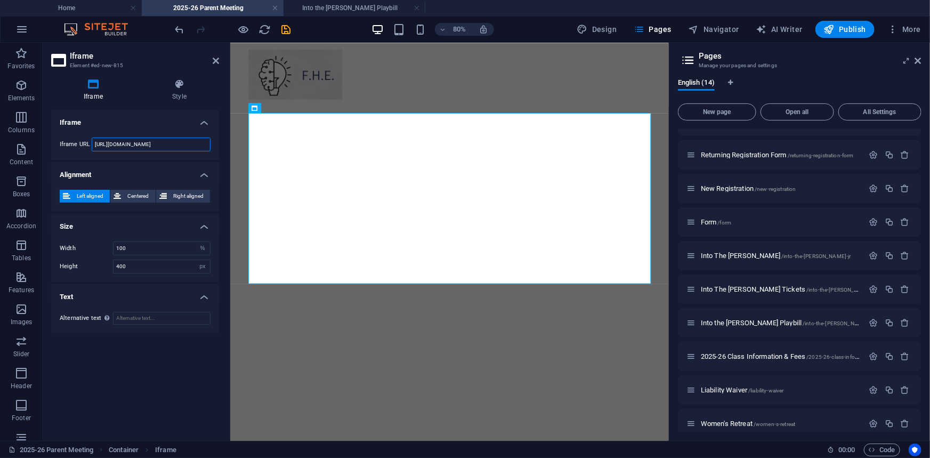
click at [159, 144] on input "[URL][DOMAIN_NAME]" at bounding box center [151, 145] width 119 height 14
click at [213, 63] on icon at bounding box center [216, 61] width 6 height 9
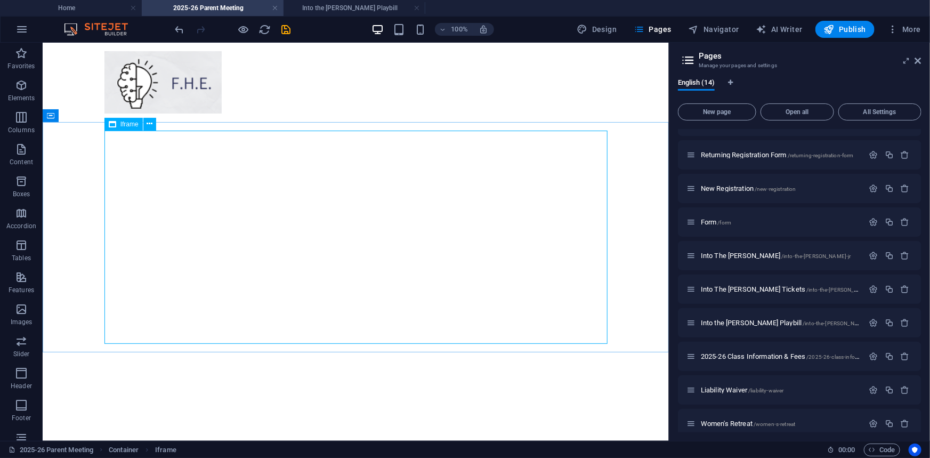
click at [123, 126] on span "Iframe" at bounding box center [129, 124] width 18 height 6
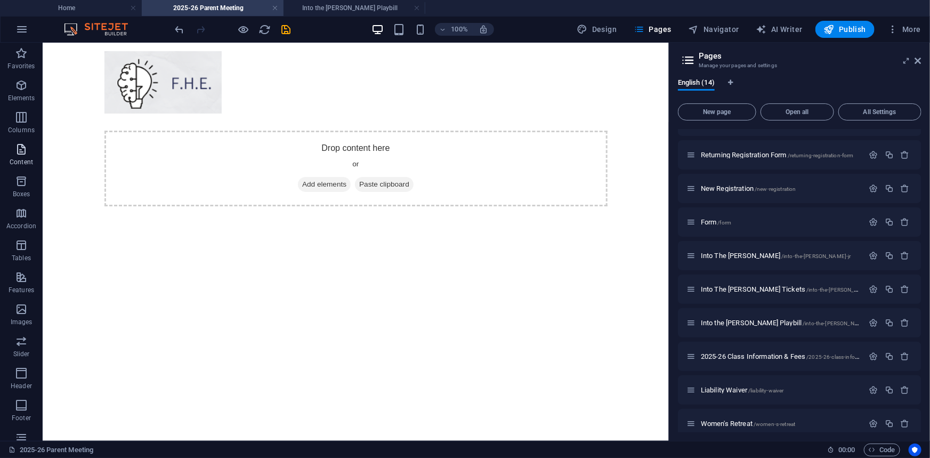
click at [23, 160] on p "Content" at bounding box center [21, 162] width 23 height 9
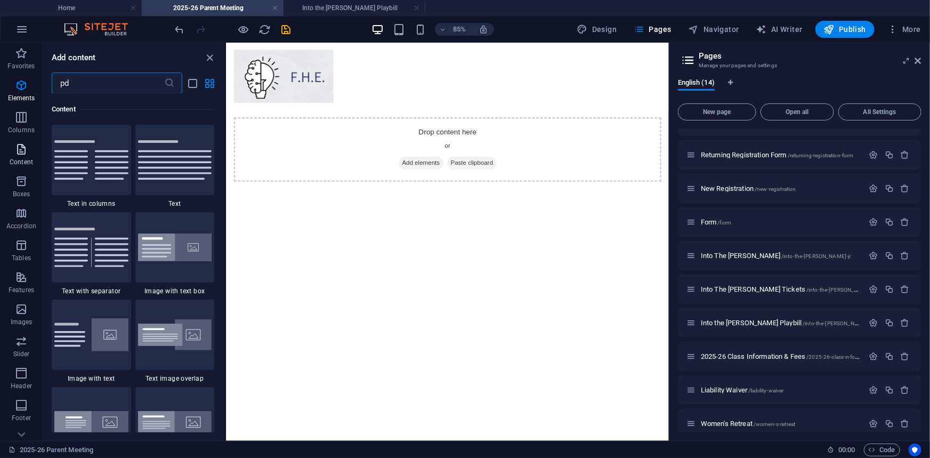
scroll to position [73, 0]
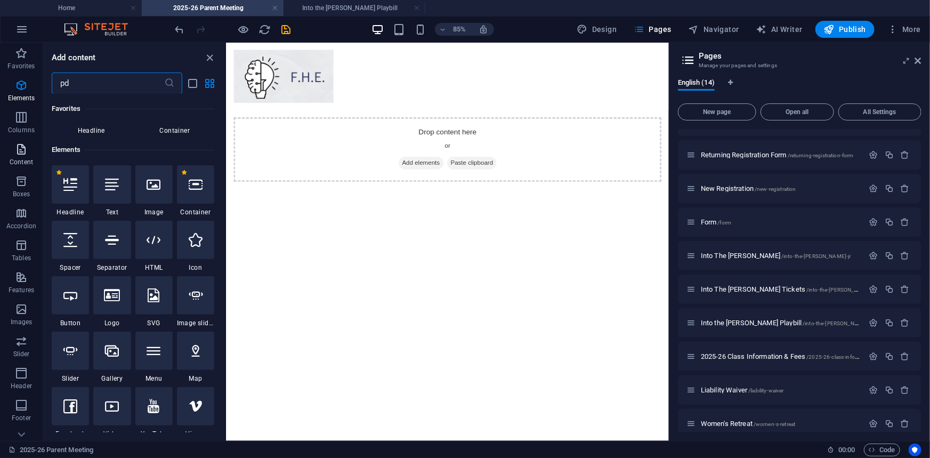
type input "pdf"
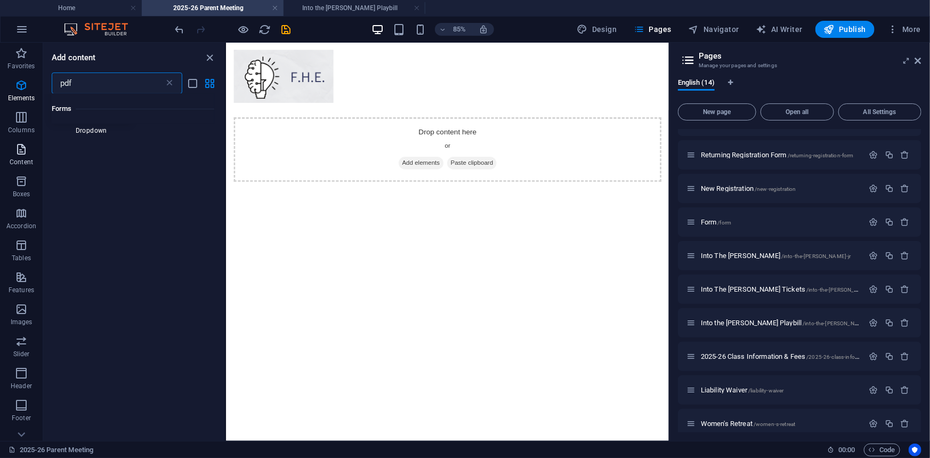
scroll to position [0, 0]
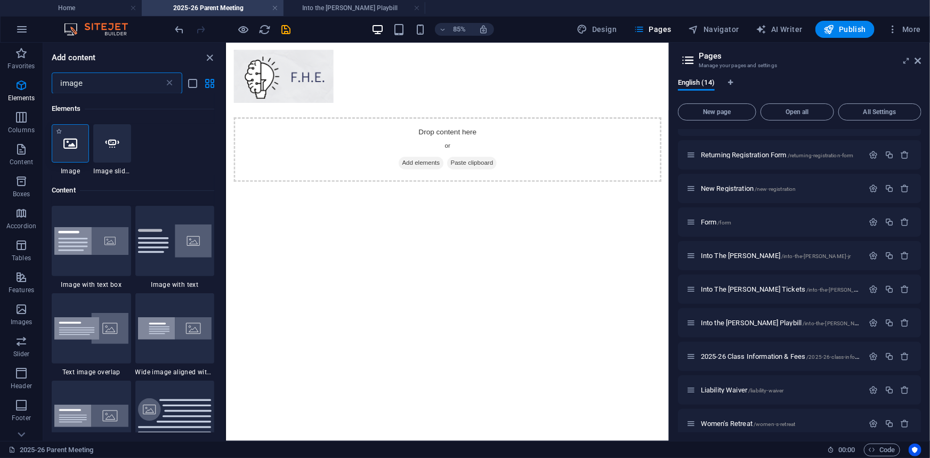
type input "image"
click at [77, 144] on icon at bounding box center [70, 143] width 14 height 14
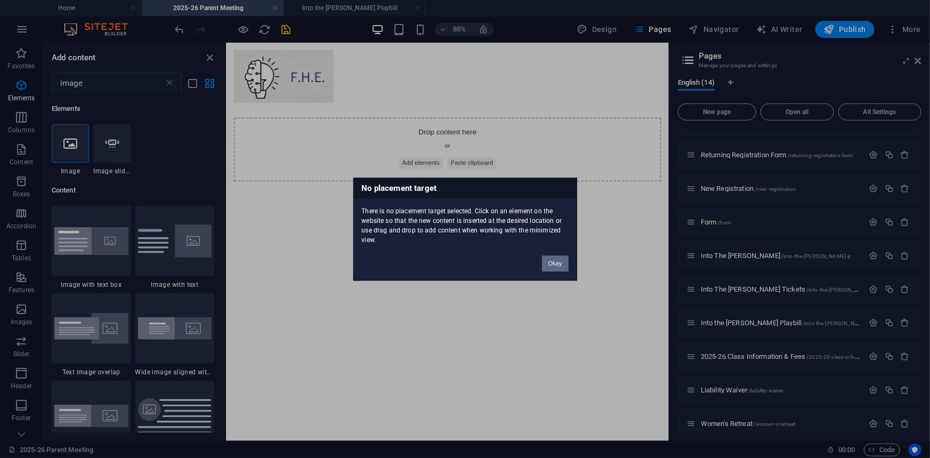
click at [555, 264] on button "Okay" at bounding box center [555, 263] width 27 height 16
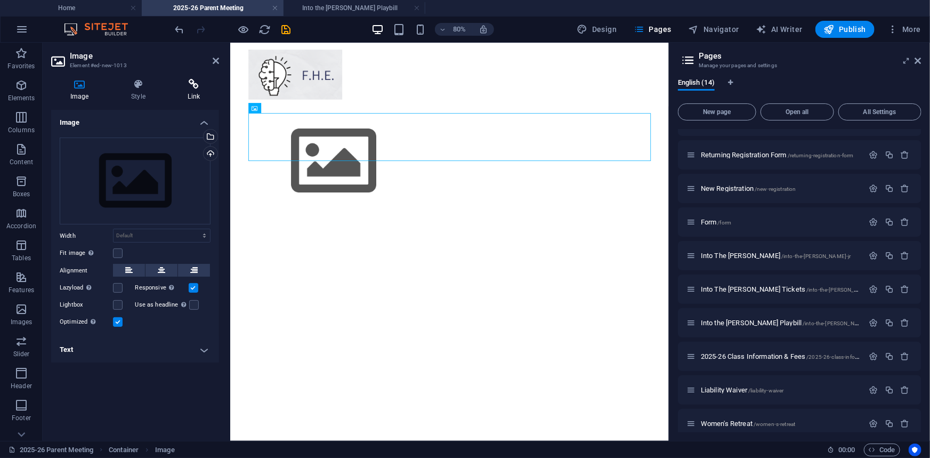
click at [184, 91] on h4 "Link" at bounding box center [194, 90] width 50 height 22
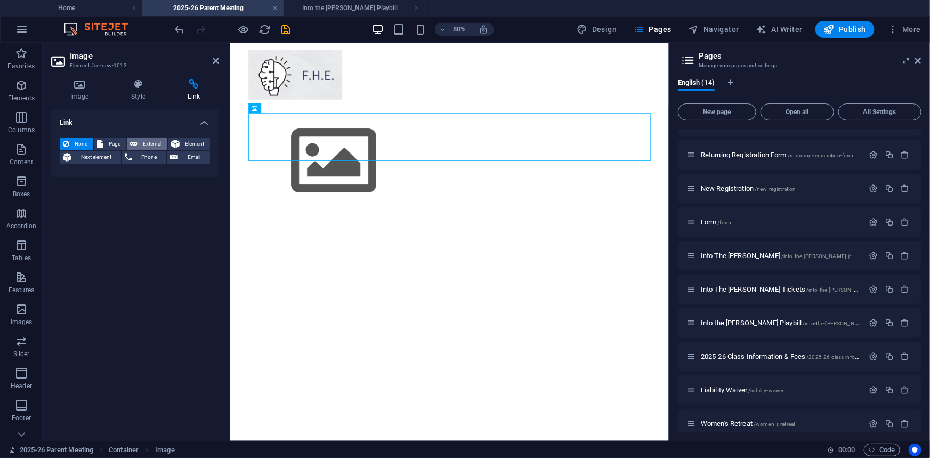
click at [154, 143] on span "External" at bounding box center [152, 144] width 23 height 13
select select "blank"
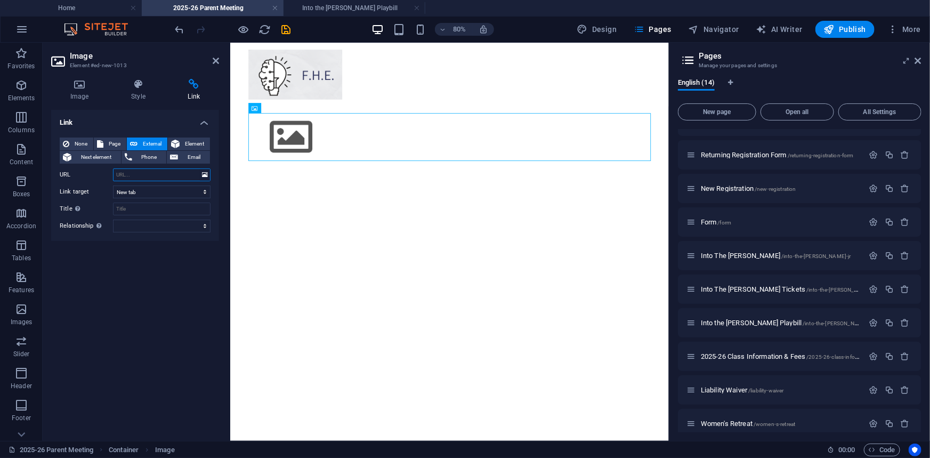
click at [149, 175] on input "URL" at bounding box center [162, 174] width 98 height 13
paste input "pdf"
type input "pdf"
click at [126, 178] on input "URL" at bounding box center [162, 174] width 98 height 13
paste input "[URL][DOMAIN_NAME]"
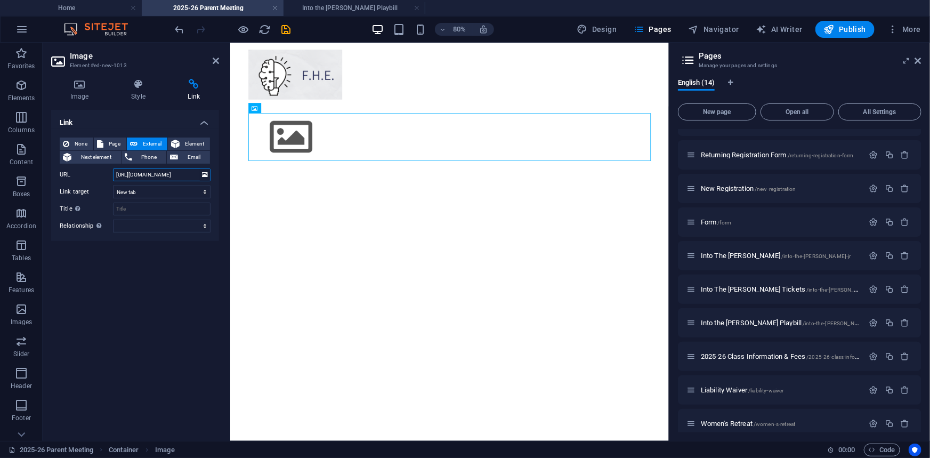
click at [126, 178] on input "[URL][DOMAIN_NAME]" at bounding box center [162, 174] width 98 height 13
type input "[URL][DOMAIN_NAME]"
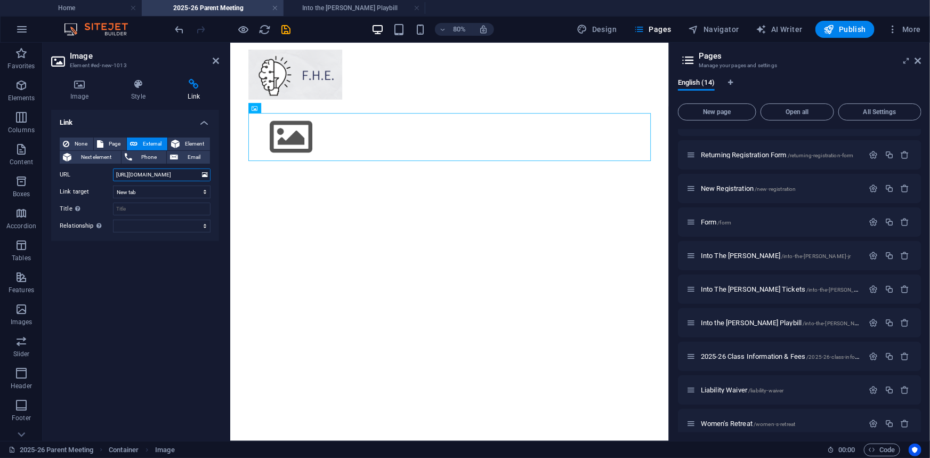
click at [126, 178] on input "[URL][DOMAIN_NAME]" at bounding box center [162, 174] width 98 height 13
click at [13, 164] on p "Content" at bounding box center [21, 162] width 23 height 9
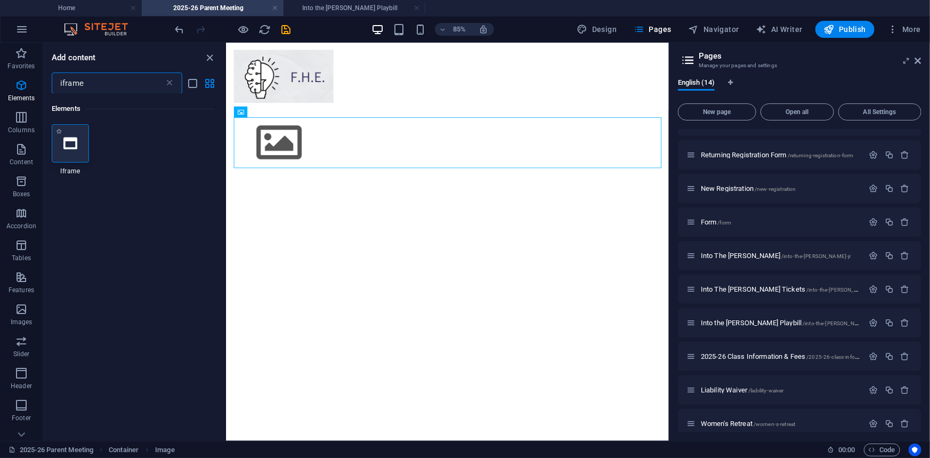
type input "iframe"
click at [52, 146] on div at bounding box center [70, 143] width 37 height 38
select select "%"
select select "px"
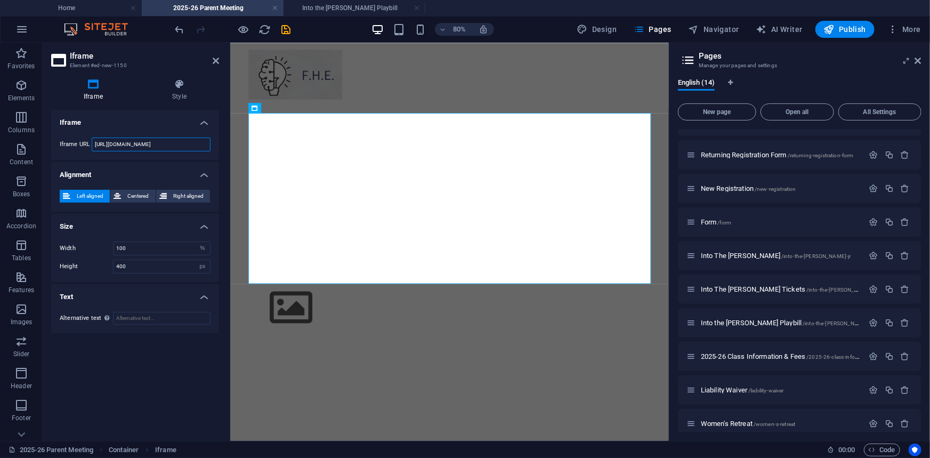
click at [134, 147] on input "[URL][DOMAIN_NAME]" at bounding box center [151, 145] width 119 height 14
drag, startPoint x: 183, startPoint y: 142, endPoint x: 0, endPoint y: 140, distance: 182.9
click at [0, 140] on section "Favorites Elements Columns Content Boxes Accordion Tables Features Images Slide…" at bounding box center [334, 242] width 669 height 398
paste input "[DOMAIN_NAME][URL]"
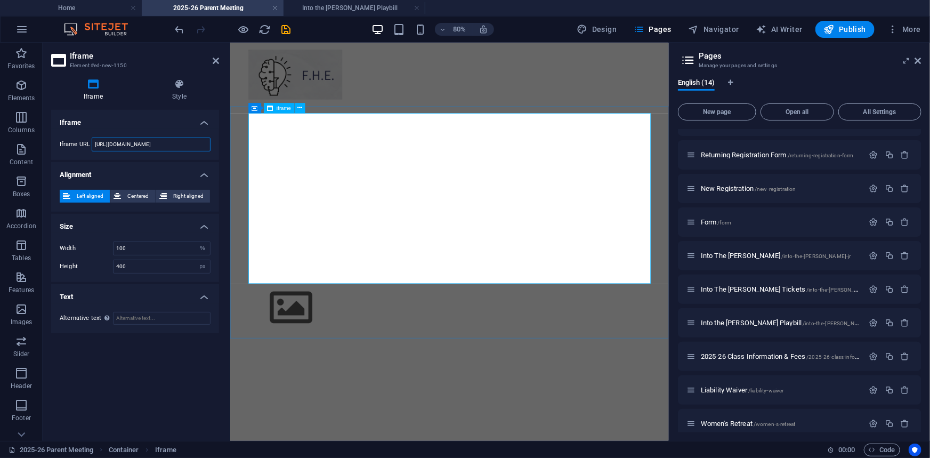
type input "[URL][DOMAIN_NAME]"
click at [368, 259] on div "</div>" at bounding box center [504, 236] width 503 height 213
click at [350, 374] on figure at bounding box center [504, 373] width 503 height 60
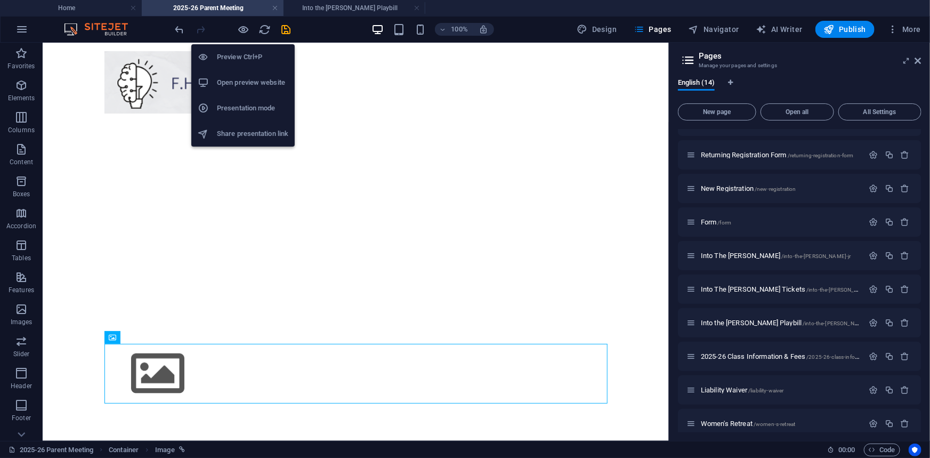
click at [236, 32] on div at bounding box center [232, 29] width 119 height 17
click at [240, 29] on icon "button" at bounding box center [244, 29] width 12 height 12
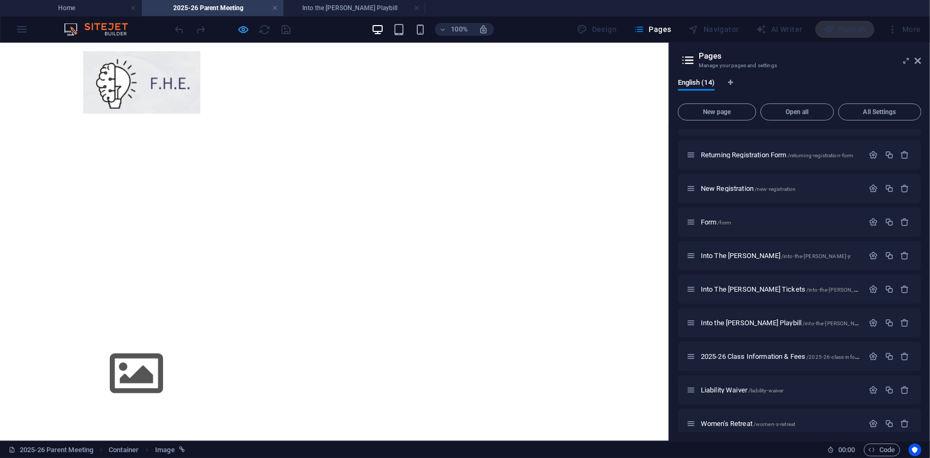
click at [240, 34] on icon "button" at bounding box center [244, 29] width 12 height 12
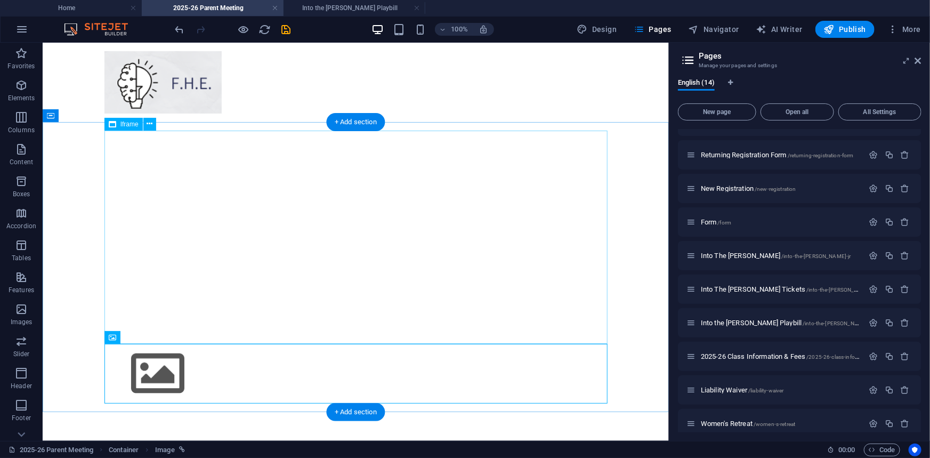
click at [241, 173] on div "</div>" at bounding box center [355, 236] width 503 height 213
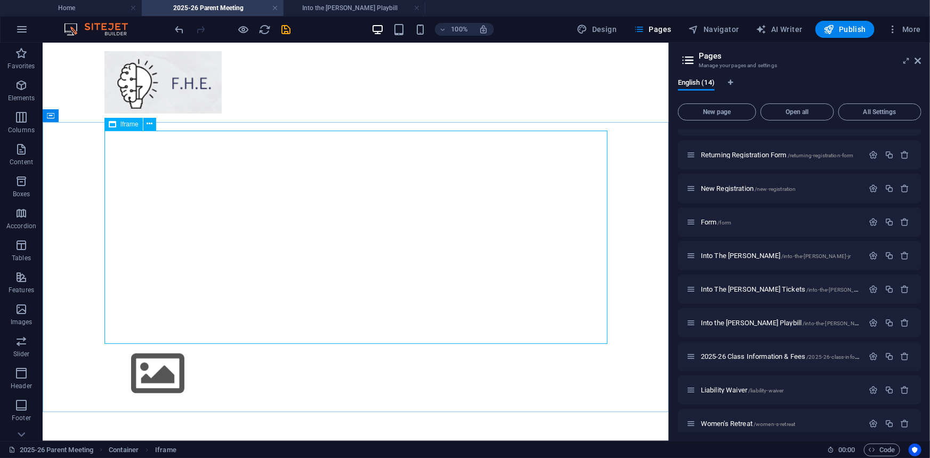
click at [123, 122] on span "Iframe" at bounding box center [129, 124] width 18 height 6
select select "%"
select select "px"
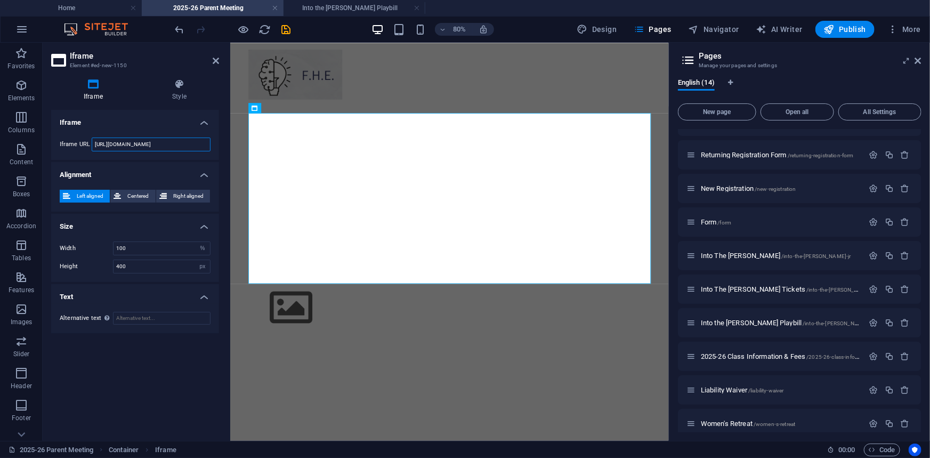
click at [132, 141] on input "[URL][DOMAIN_NAME]" at bounding box center [151, 145] width 119 height 14
paste input "[DOMAIN_NAME][URL]"
type input "[URL][DOMAIN_NAME]"
click at [372, 371] on figure at bounding box center [504, 373] width 503 height 60
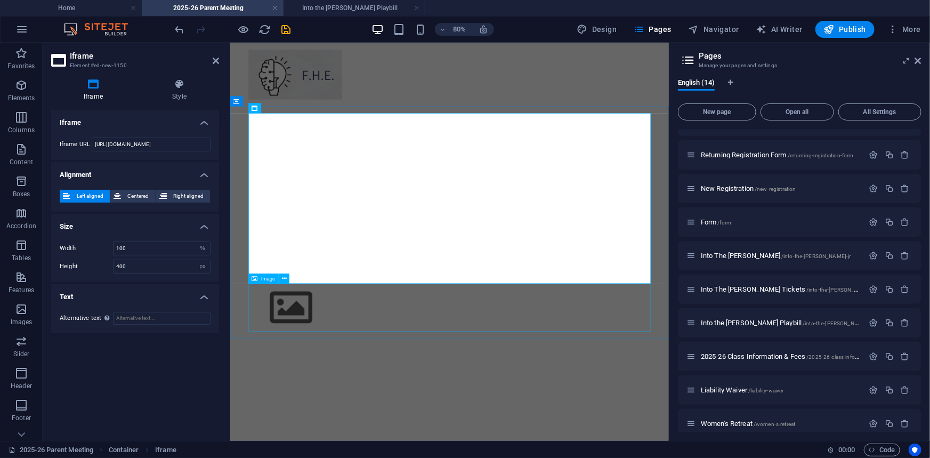
scroll to position [0, 0]
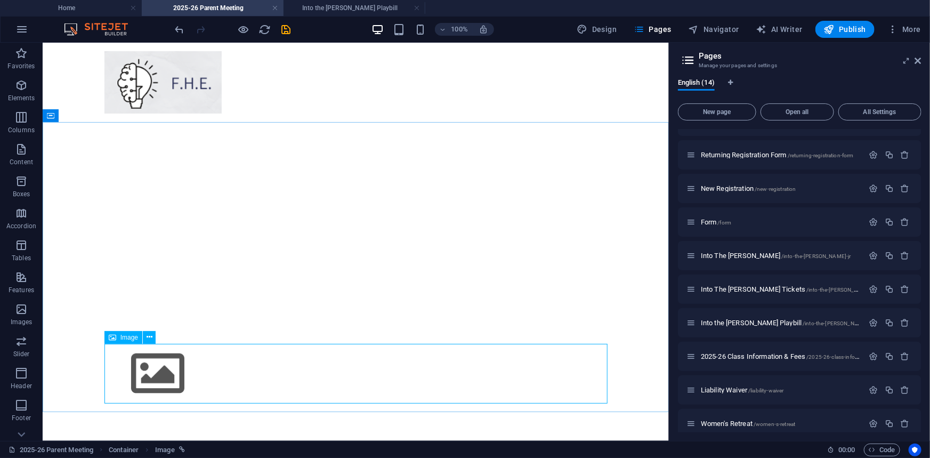
click at [131, 341] on div "Image" at bounding box center [123, 337] width 38 height 13
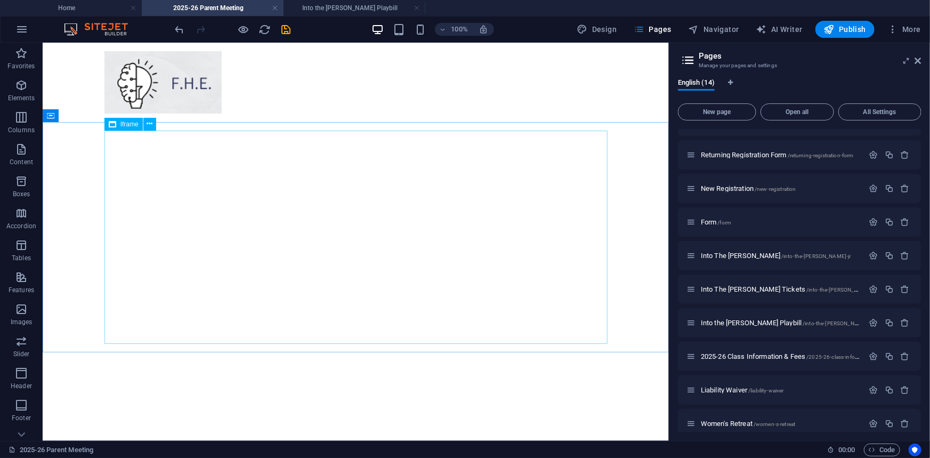
click at [128, 121] on span "Iframe" at bounding box center [129, 124] width 18 height 6
select select "%"
select select "px"
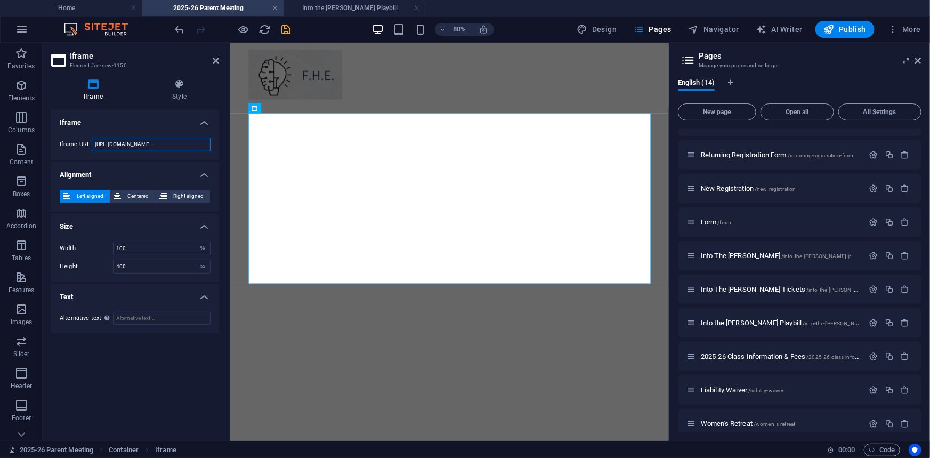
click at [167, 148] on input "[URL][DOMAIN_NAME]" at bounding box center [151, 145] width 119 height 14
click at [143, 143] on input "[URL][DOMAIN_NAME]" at bounding box center [151, 145] width 119 height 14
paste input "yPKkeeVg/TSf1oX6PJ-jZmUlrHdMM_g/view"
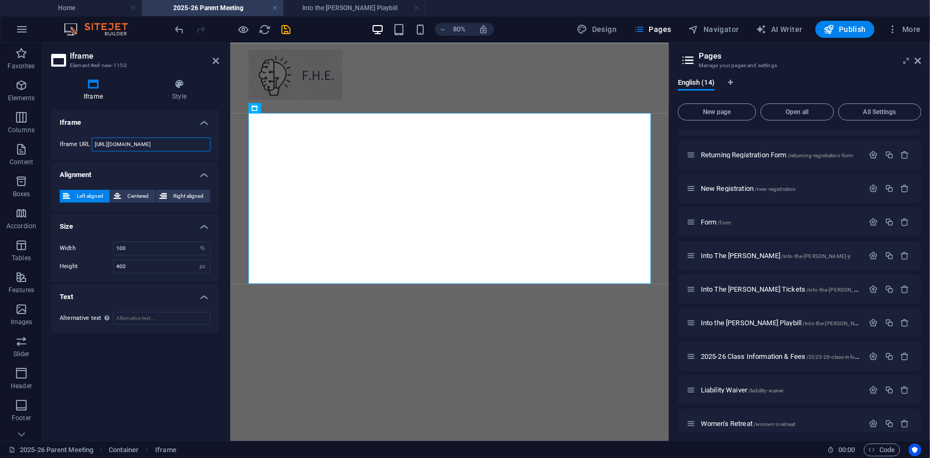
scroll to position [0, 83]
type input "[URL][DOMAIN_NAME]"
click at [147, 158] on div "Iframe URL [URL][DOMAIN_NAME]" at bounding box center [135, 144] width 168 height 31
click at [149, 147] on input "[URL][DOMAIN_NAME]" at bounding box center [151, 145] width 119 height 14
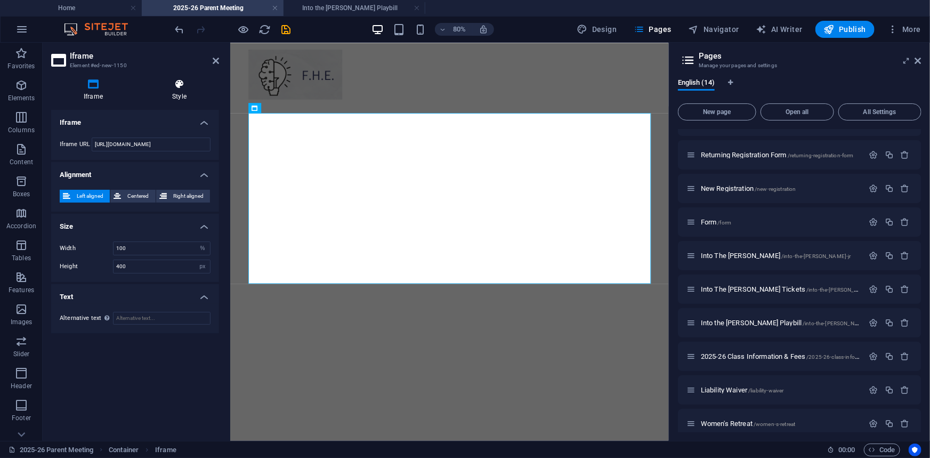
click at [186, 85] on icon at bounding box center [179, 84] width 79 height 11
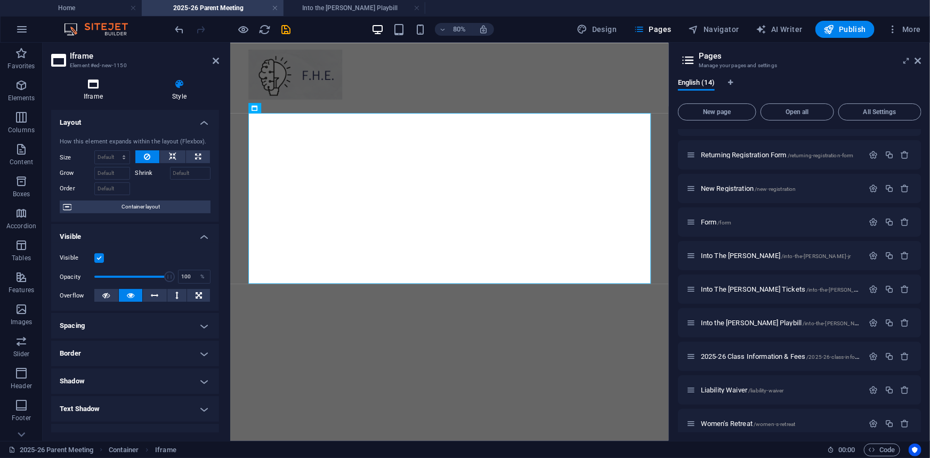
click at [106, 93] on h4 "Iframe" at bounding box center [95, 90] width 89 height 22
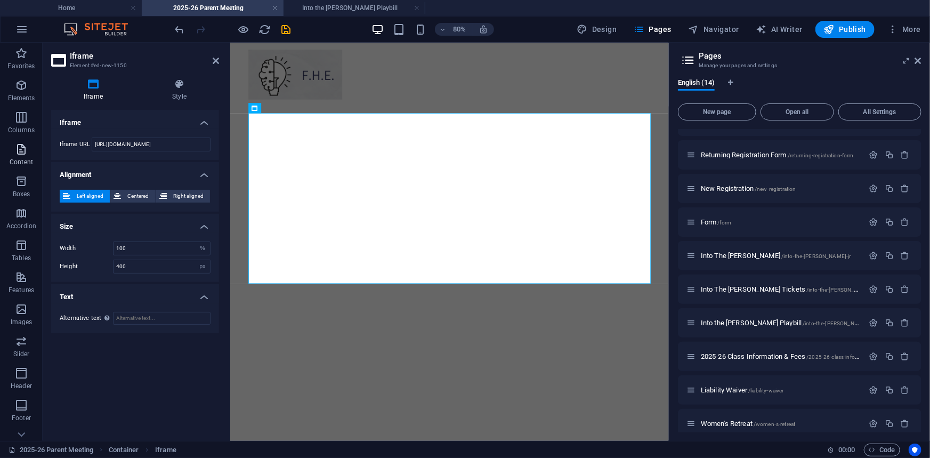
click at [21, 152] on icon "button" at bounding box center [21, 149] width 13 height 13
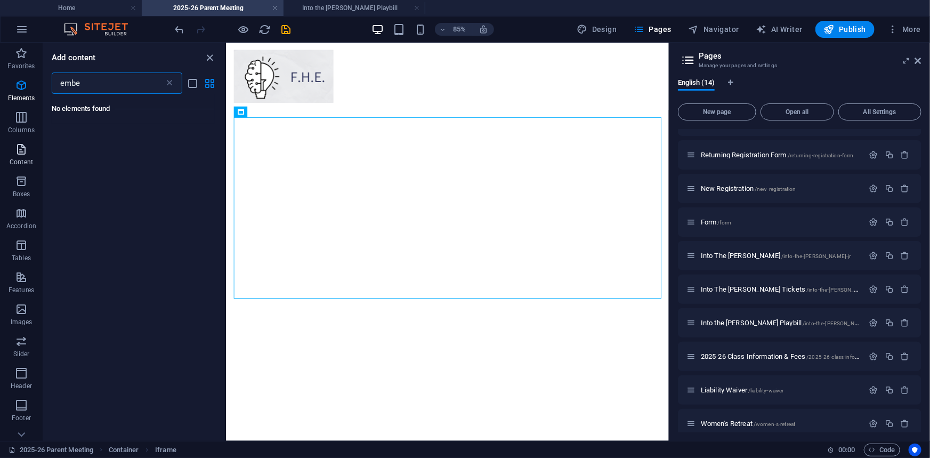
type input "embed"
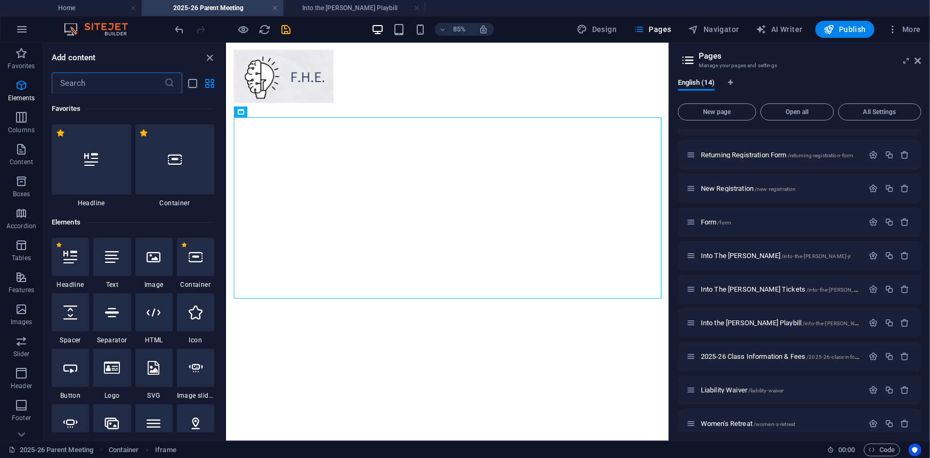
click at [104, 78] on input "text" at bounding box center [108, 83] width 112 height 21
click at [144, 322] on div at bounding box center [153, 312] width 37 height 38
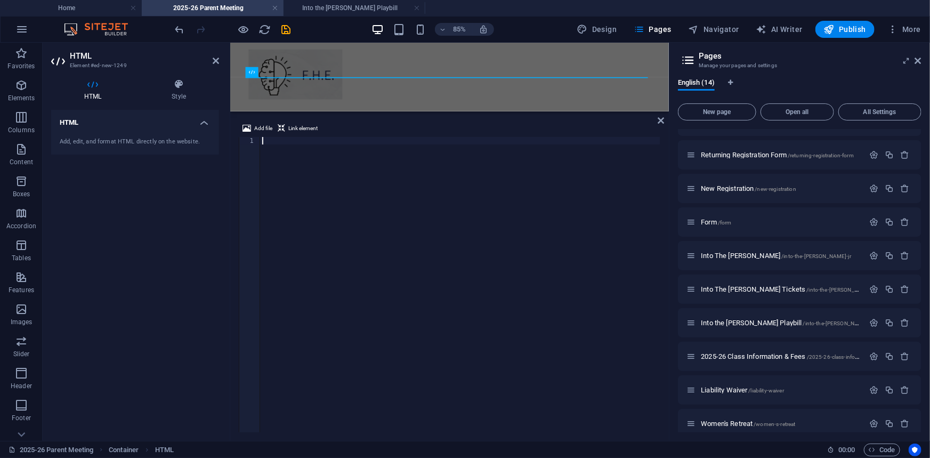
scroll to position [44, 0]
type textarea "<a href="https:&#x2F;&#x2F;[DOMAIN_NAME]&#x2F;design&#x2F;DAGyPKkeeVg&#x2F;TSf1…"
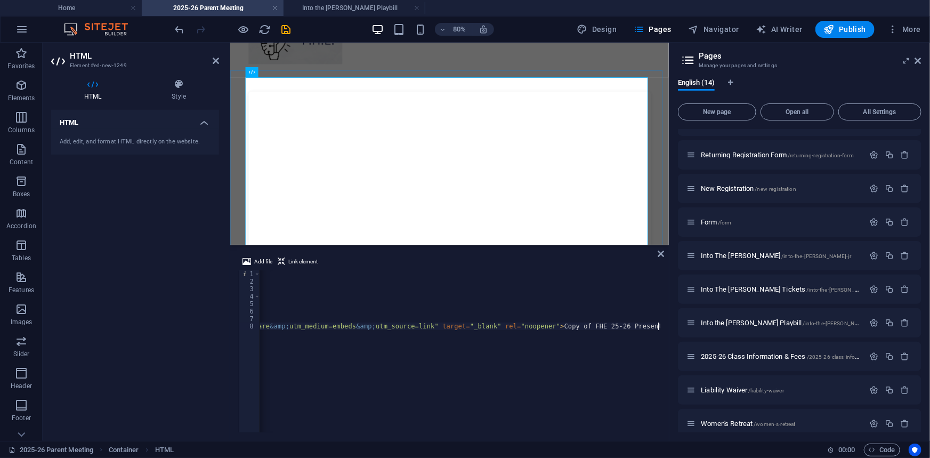
drag, startPoint x: 355, startPoint y: 112, endPoint x: 373, endPoint y: 240, distance: 129.8
click at [373, 240] on div "Drag here to replace the existing content. Press “Ctrl” if you want to create a…" at bounding box center [449, 242] width 439 height 398
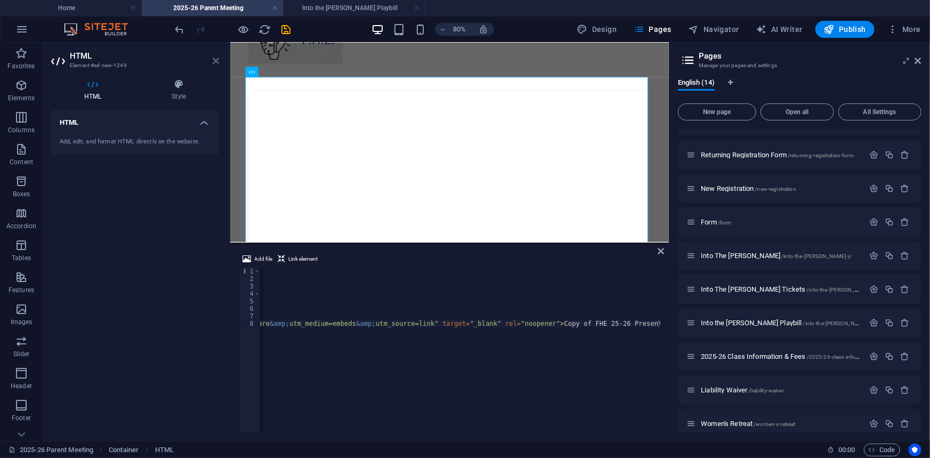
click at [218, 61] on icon at bounding box center [216, 61] width 6 height 9
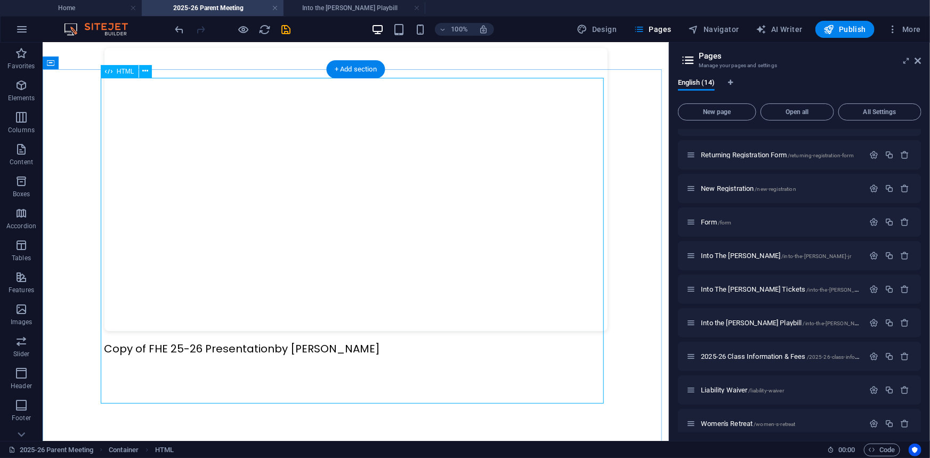
scroll to position [237, 0]
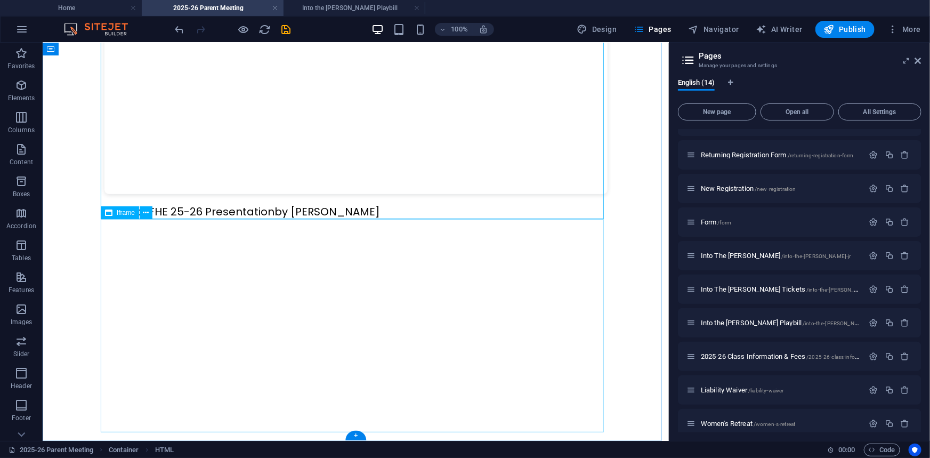
click at [162, 271] on div "</div>" at bounding box center [355, 325] width 503 height 213
click at [115, 210] on div "Iframe" at bounding box center [120, 212] width 38 height 13
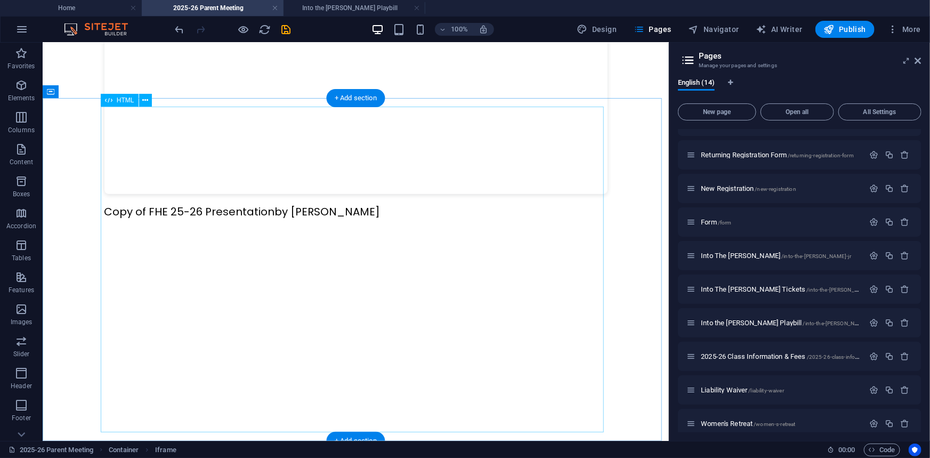
scroll to position [23, 0]
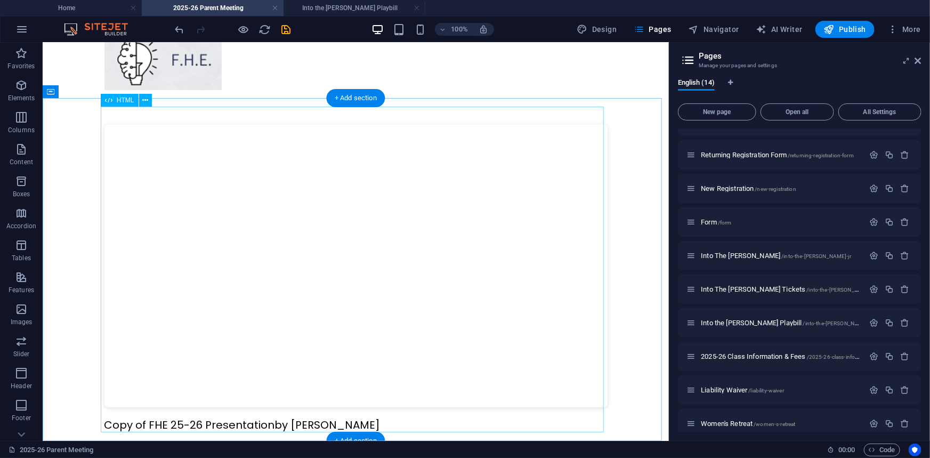
click at [135, 421] on div "Copy of FHE 25-26 Presentation by [PERSON_NAME]" at bounding box center [355, 278] width 503 height 309
click at [115, 99] on div "HTML" at bounding box center [120, 100] width 38 height 13
click at [115, 101] on div "HTML" at bounding box center [120, 100] width 38 height 13
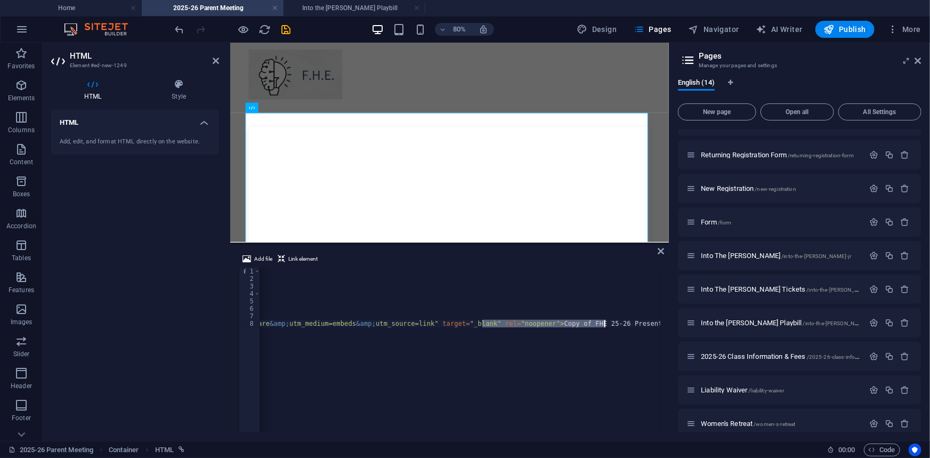
drag, startPoint x: 484, startPoint y: 323, endPoint x: 604, endPoint y: 321, distance: 120.0
click at [604, 321] on div "< div style = "position: relative; width: 100%; height: 0; padding-top: 56.2500…" at bounding box center [150, 357] width 1021 height 178
click at [575, 326] on div "< div style = "position: relative; width: 100%; height: 0; padding-top: 56.2500…" at bounding box center [460, 350] width 400 height 165
click at [484, 323] on div "< div style = "position: relative; width: 100%; height: 0; padding-top: 56.2500…" at bounding box center [150, 357] width 1021 height 178
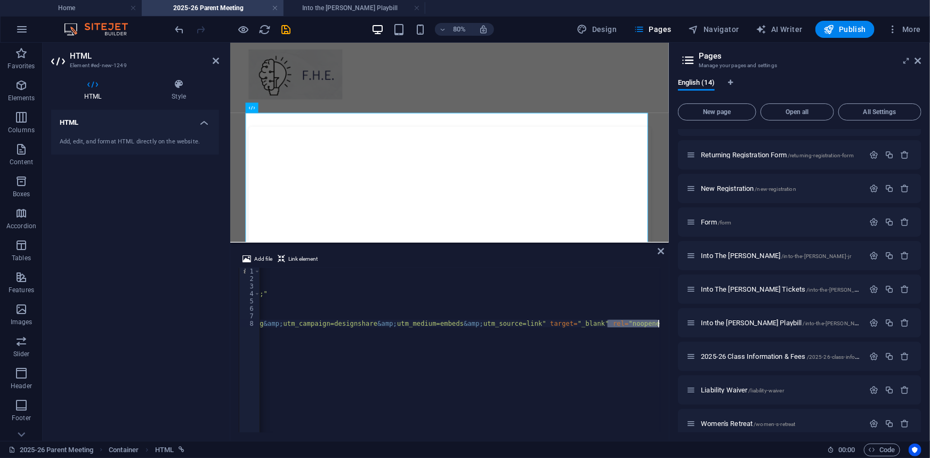
type textarea "<a href="https:&#x2F;&#x2F;[DOMAIN_NAME]&#x2F;design&#x2F;DAGyPKkeeVg&#x2F;TSf1…"
click at [659, 248] on icon at bounding box center [661, 251] width 6 height 9
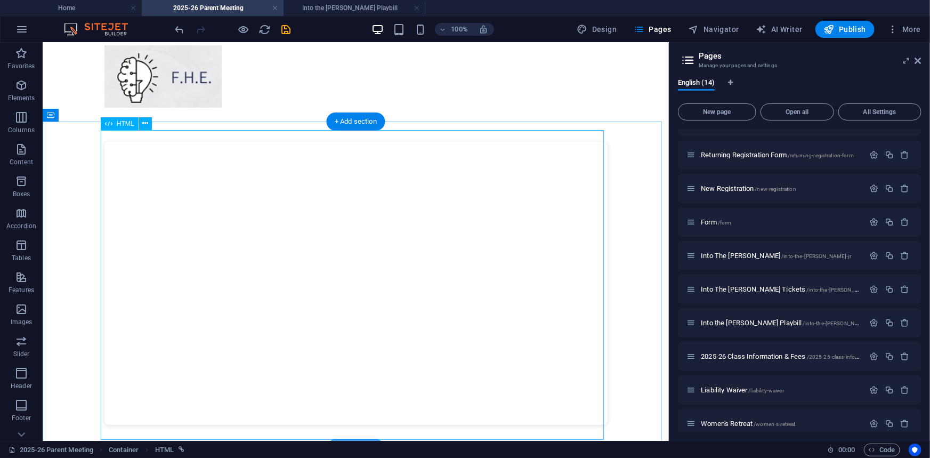
scroll to position [7, 0]
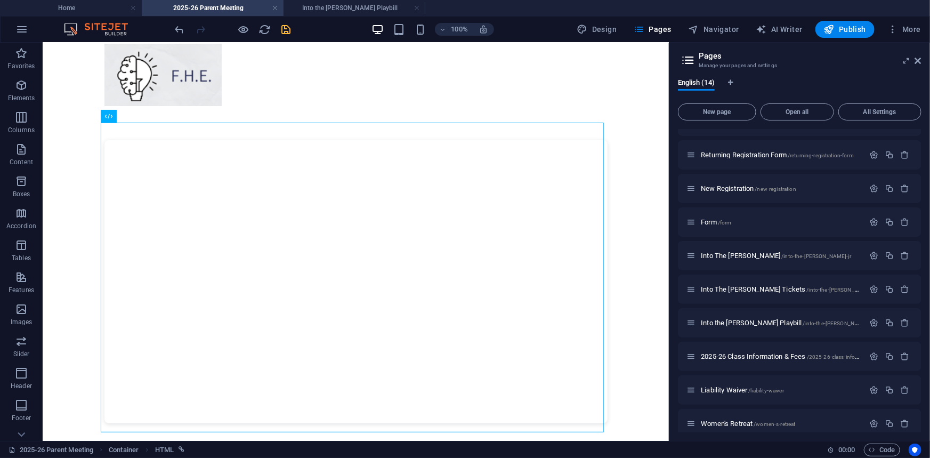
click at [288, 31] on icon "save" at bounding box center [286, 29] width 12 height 12
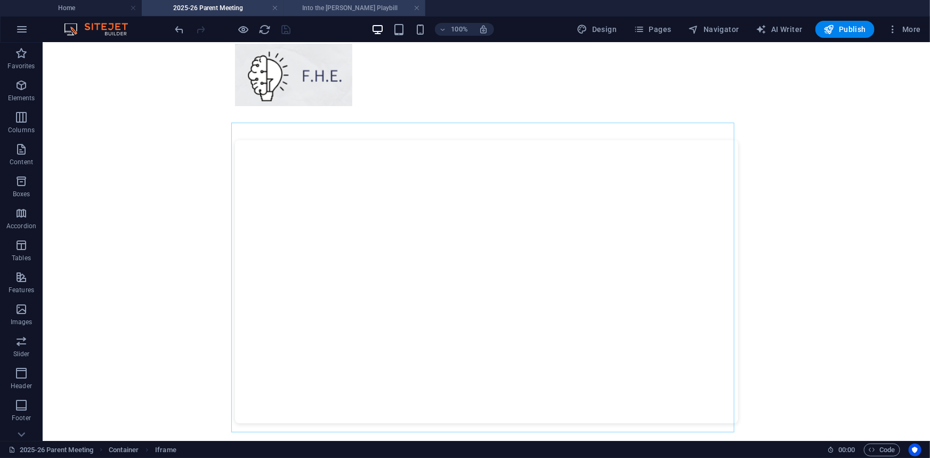
click at [325, 3] on h4 "Into the [PERSON_NAME] Playbill" at bounding box center [355, 8] width 142 height 12
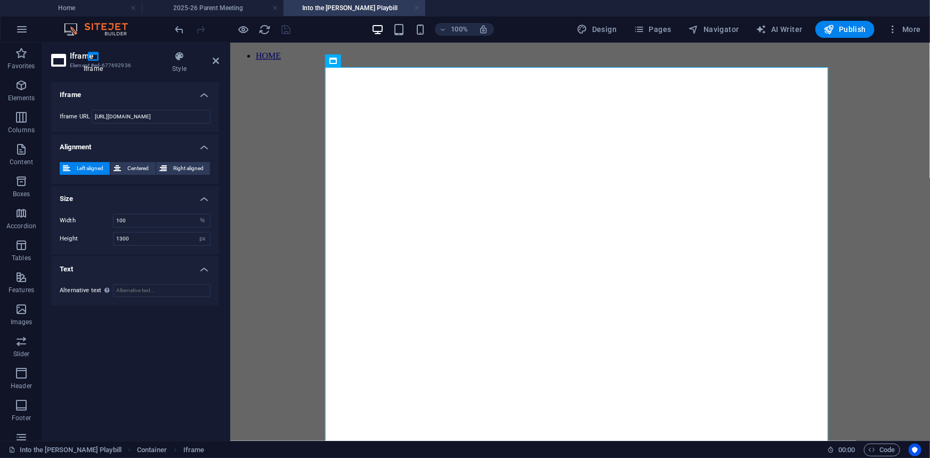
click at [414, 5] on link at bounding box center [417, 8] width 6 height 10
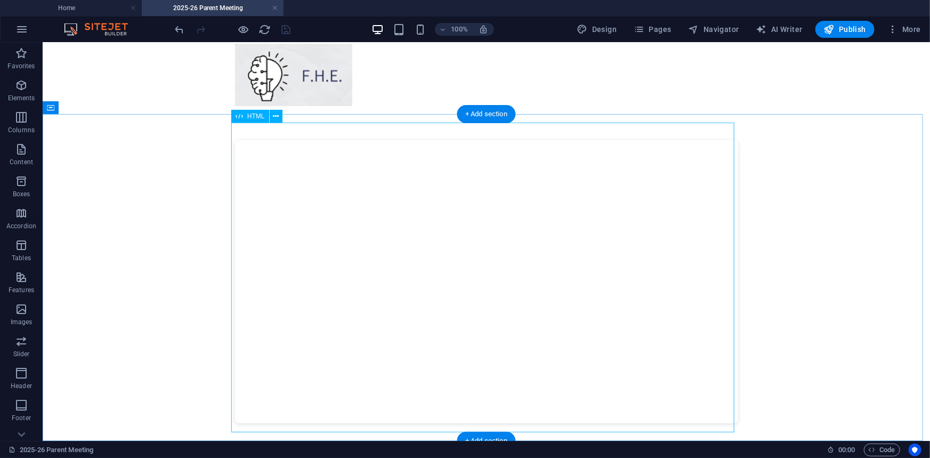
click at [308, 406] on div at bounding box center [486, 281] width 503 height 283
click at [310, 406] on div at bounding box center [486, 281] width 503 height 283
click at [309, 405] on div at bounding box center [486, 281] width 503 height 283
click at [250, 403] on div at bounding box center [486, 281] width 503 height 283
click at [602, 257] on div at bounding box center [486, 281] width 503 height 283
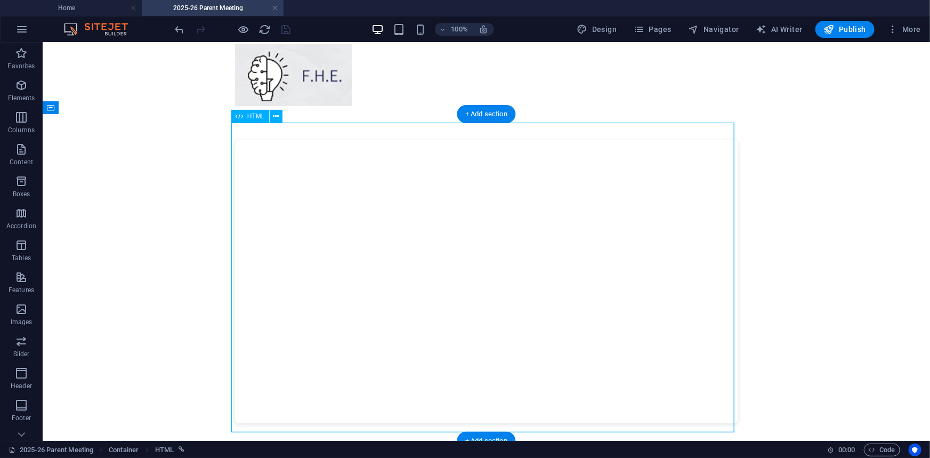
drag, startPoint x: 665, startPoint y: 272, endPoint x: 582, endPoint y: 263, distance: 83.7
click at [655, 272] on div at bounding box center [486, 281] width 503 height 283
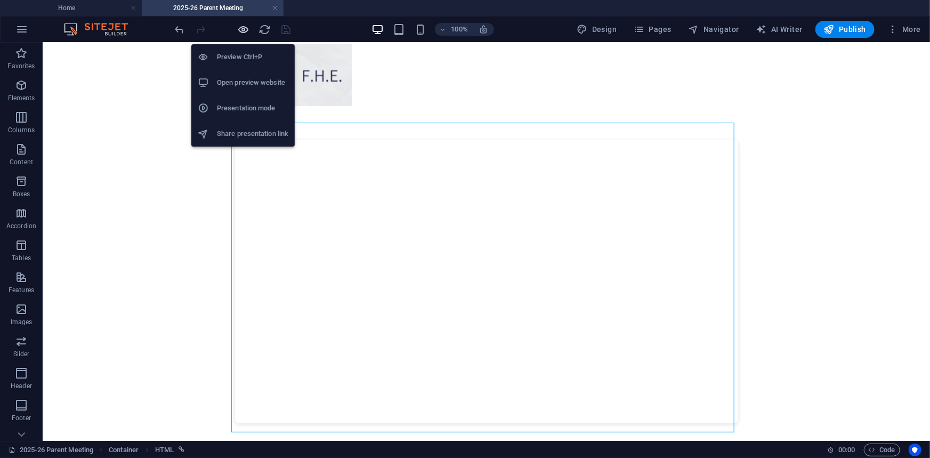
click at [239, 27] on icon "button" at bounding box center [244, 29] width 12 height 12
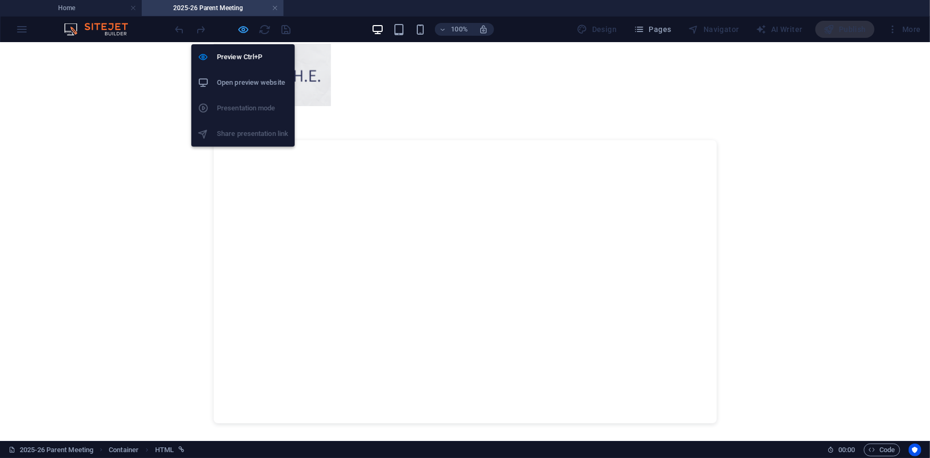
click at [240, 28] on icon "button" at bounding box center [244, 29] width 12 height 12
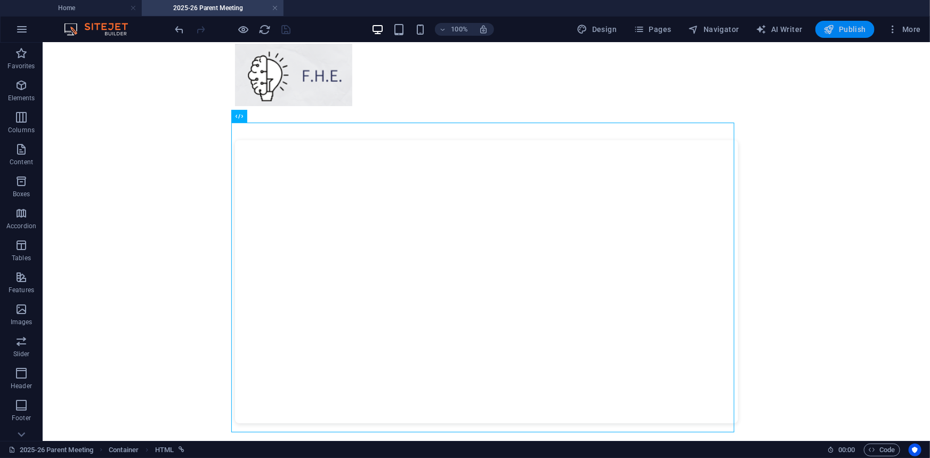
click at [845, 27] on span "Publish" at bounding box center [845, 29] width 42 height 11
